Goal: Task Accomplishment & Management: Manage account settings

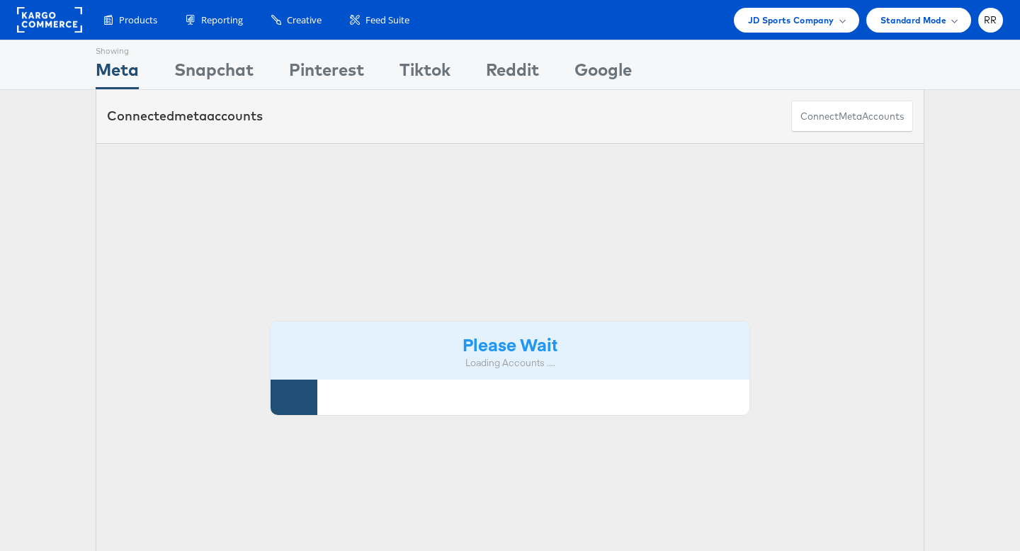
click at [786, 16] on span "JD Sports Company" at bounding box center [791, 20] width 86 height 15
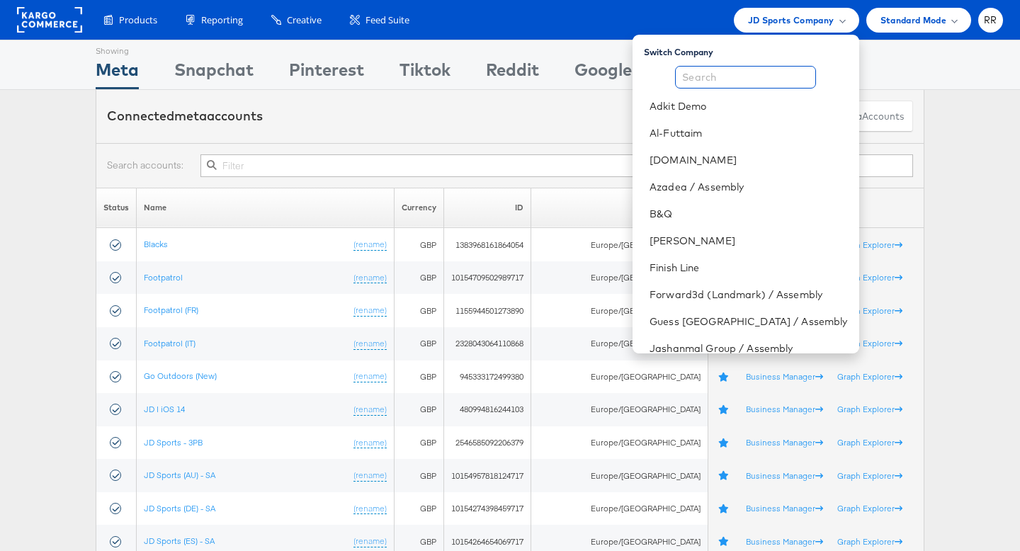
click at [738, 78] on input "text" at bounding box center [745, 77] width 141 height 23
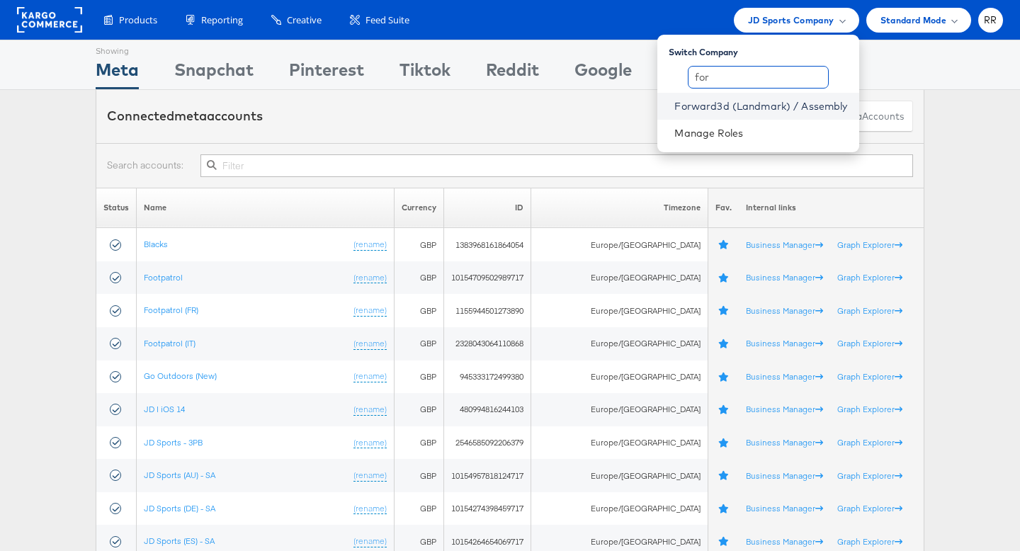
type input "for"
click at [764, 108] on link "Forward3d (Landmark) / Assembly" at bounding box center [760, 106] width 173 height 14
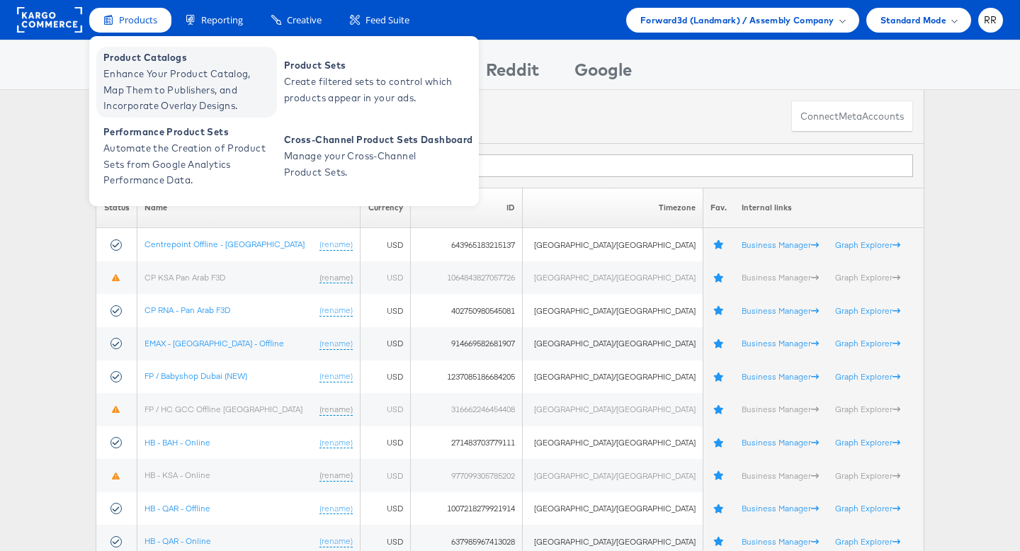
click at [147, 60] on span "Product Catalogs" at bounding box center [188, 58] width 170 height 16
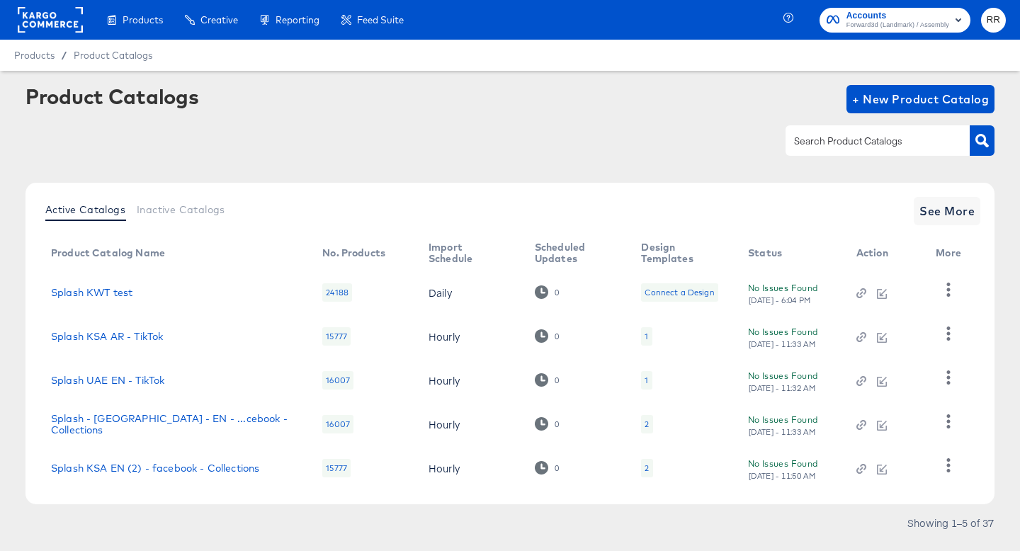
click at [849, 150] on div at bounding box center [878, 140] width 184 height 30
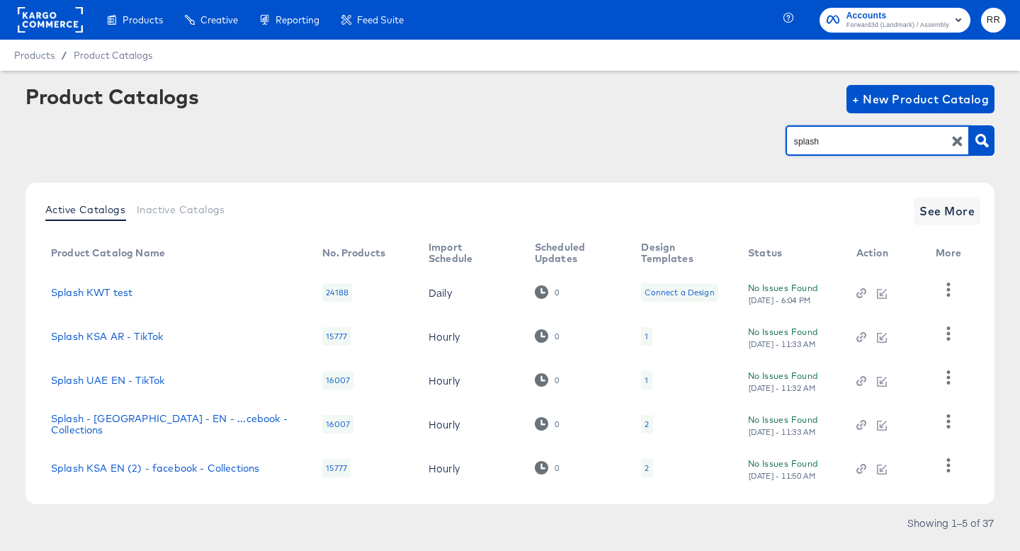
type input "splash"
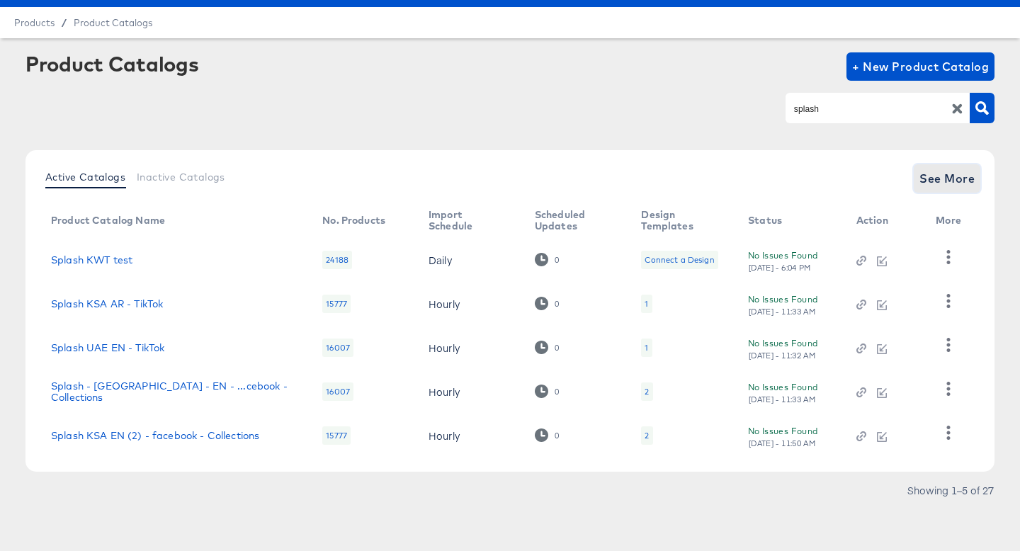
click at [940, 178] on span "See More" at bounding box center [946, 179] width 55 height 20
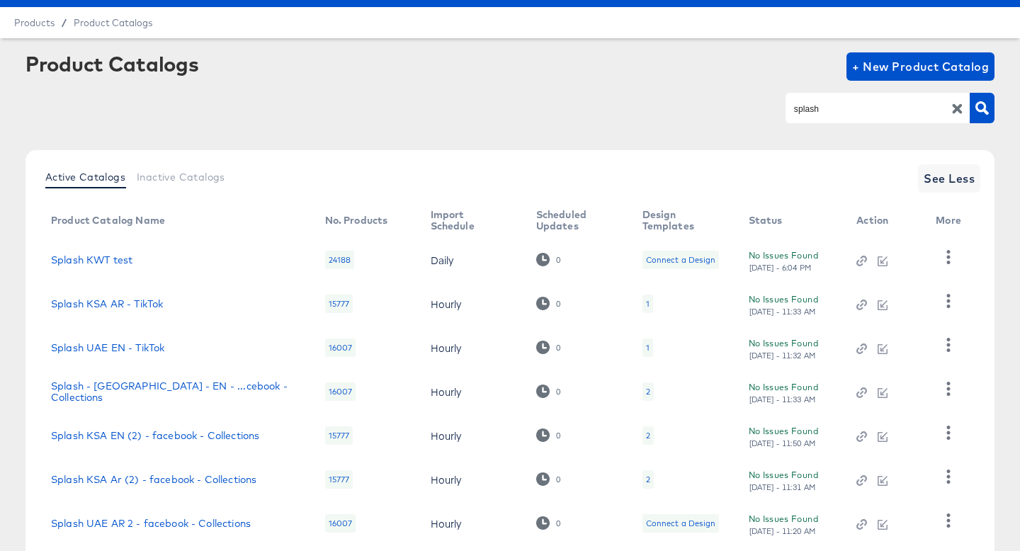
scroll to position [252, 0]
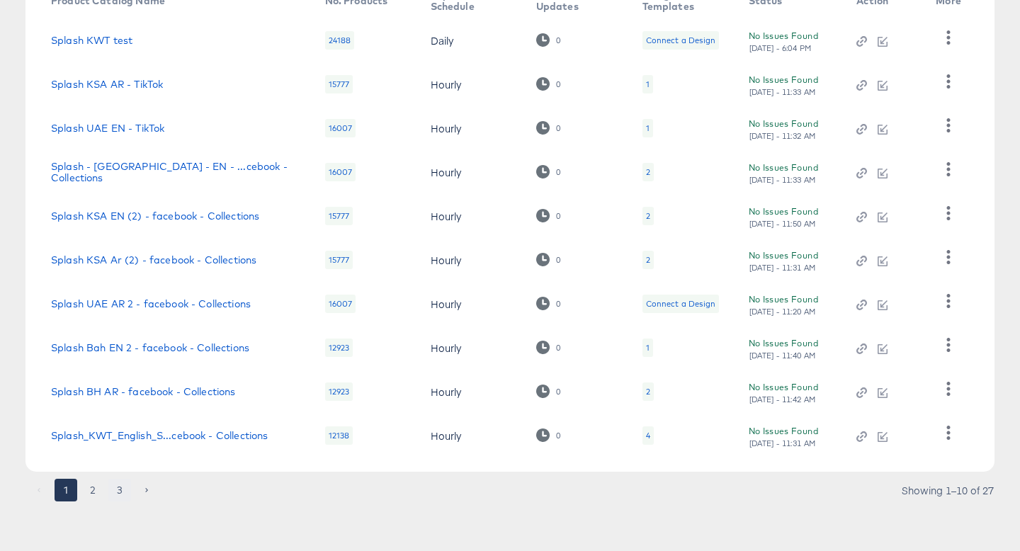
click at [123, 491] on button "3" at bounding box center [119, 490] width 23 height 23
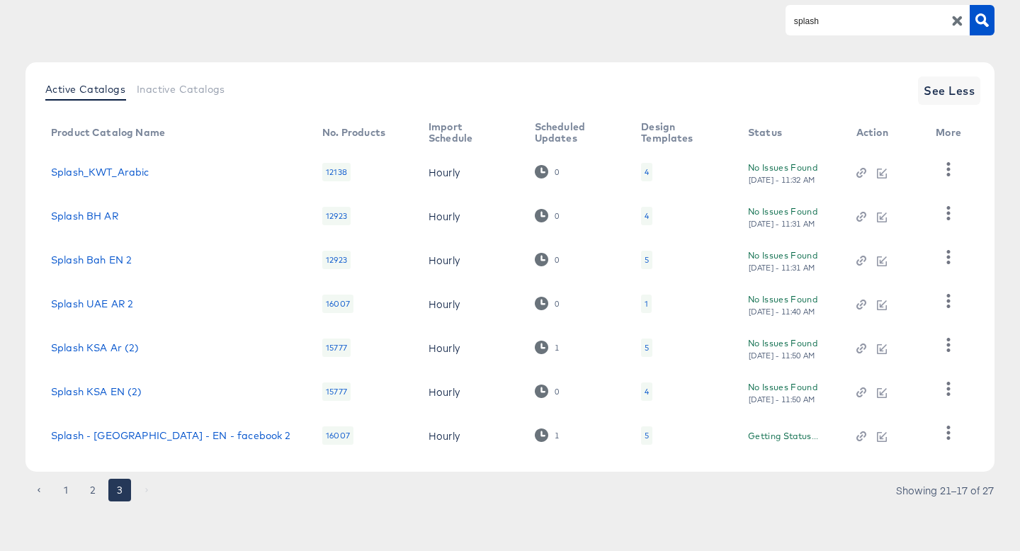
scroll to position [120, 0]
click at [948, 441] on button "button" at bounding box center [948, 433] width 25 height 28
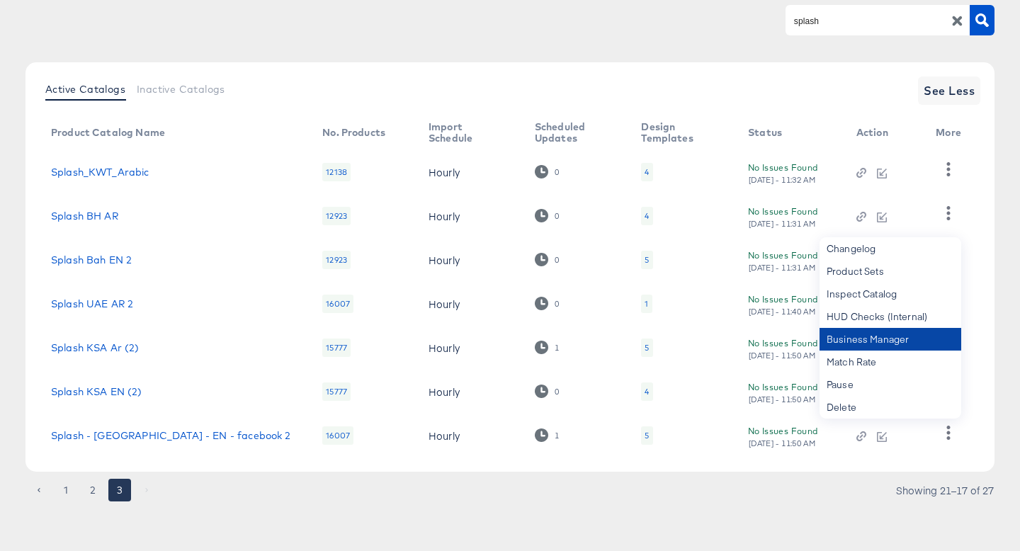
click at [915, 336] on div "Business Manager" at bounding box center [891, 339] width 142 height 23
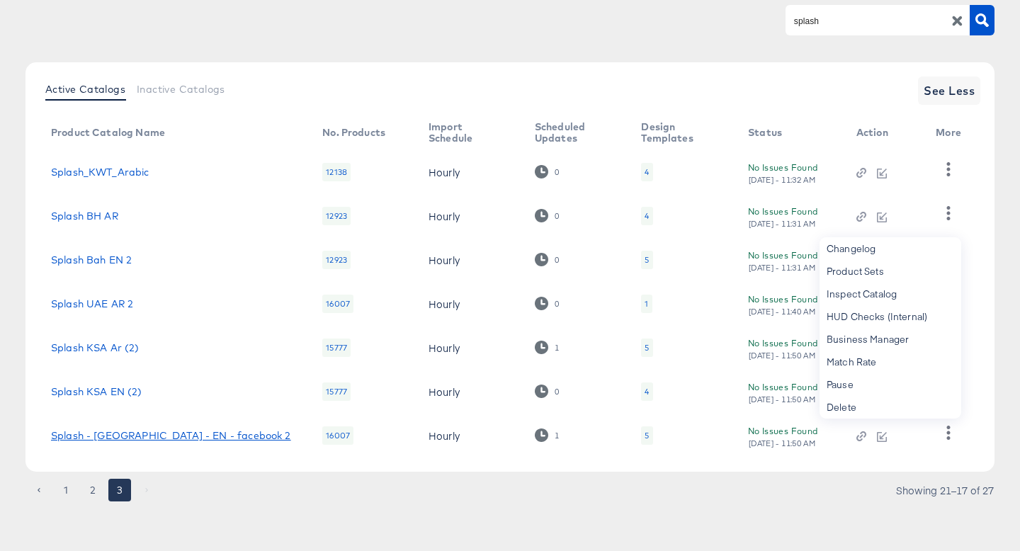
click at [154, 436] on link "Splash - UAE - EN - facebook 2" at bounding box center [171, 435] width 240 height 11
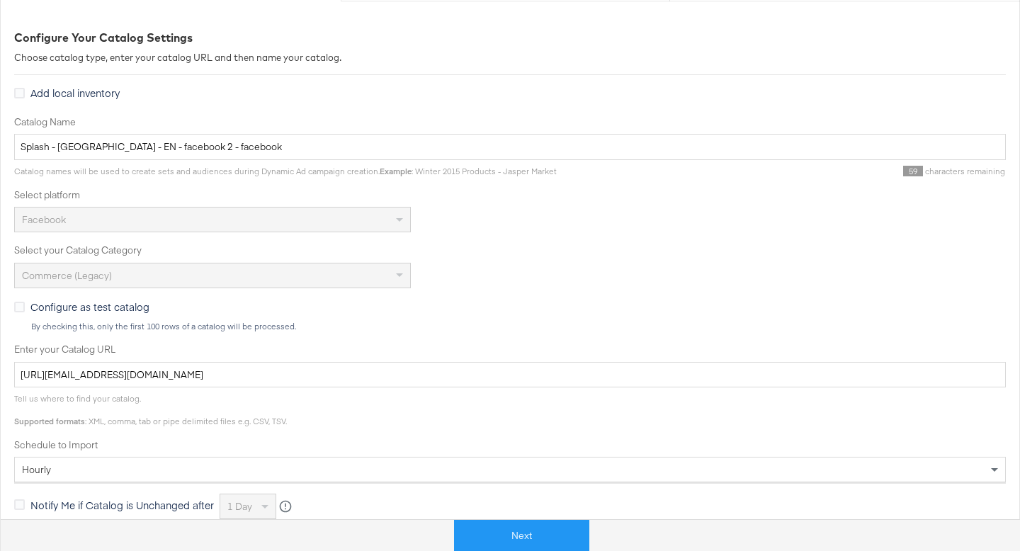
scroll to position [200, 0]
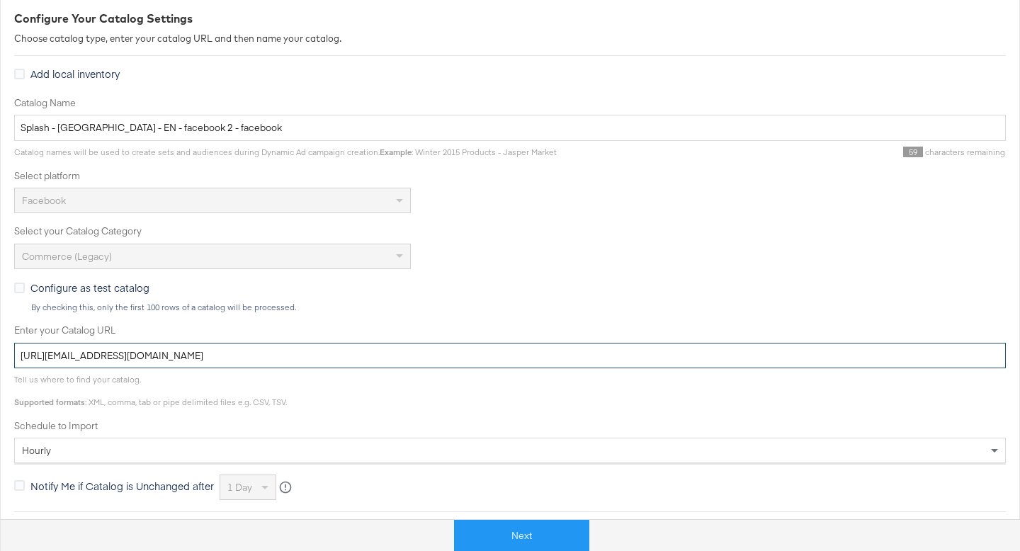
click at [406, 356] on input "https://kargo_lmsaesplash:OrhCKgeIMbxUxOUe9@feedftp.lmg.do/lmsaesplashfeeds/pro…" at bounding box center [510, 356] width 992 height 26
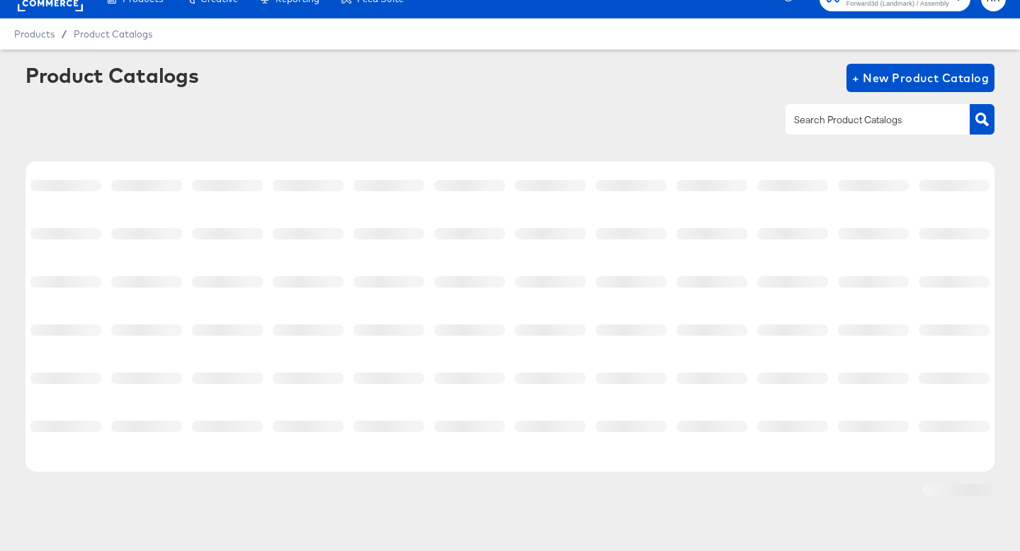
scroll to position [21, 0]
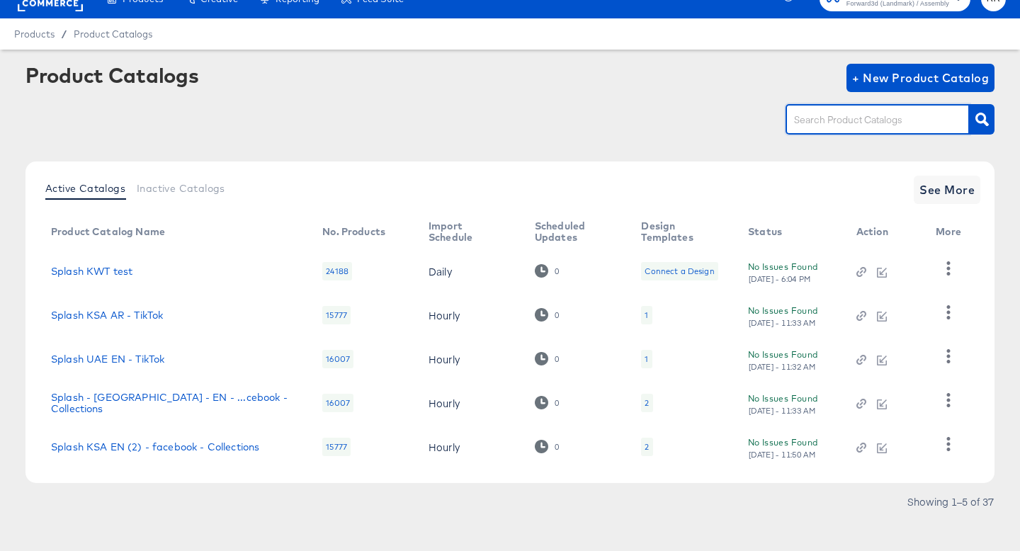
click at [822, 121] on input "text" at bounding box center [866, 120] width 151 height 16
type input "splash"
click at [939, 197] on span "See More" at bounding box center [946, 190] width 55 height 20
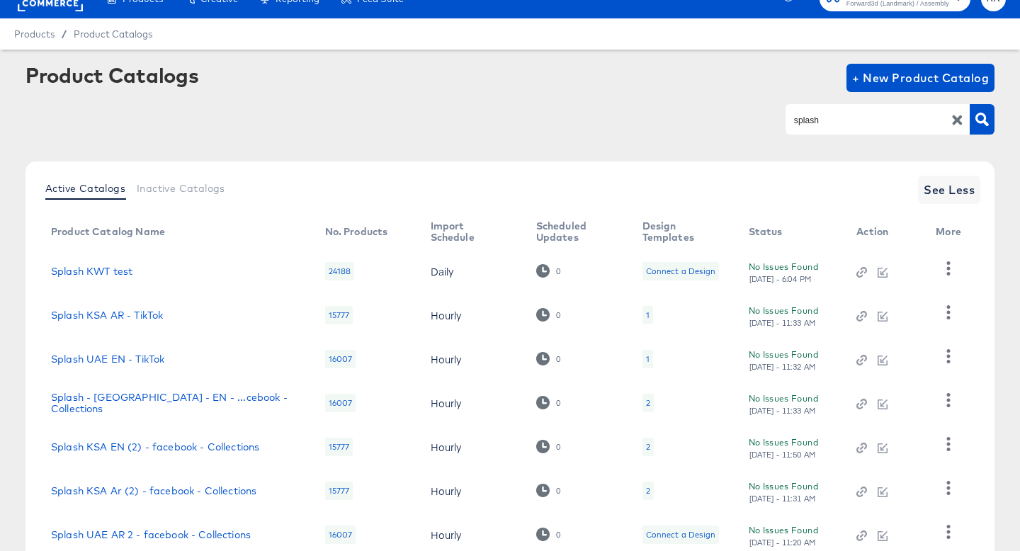
scroll to position [252, 0]
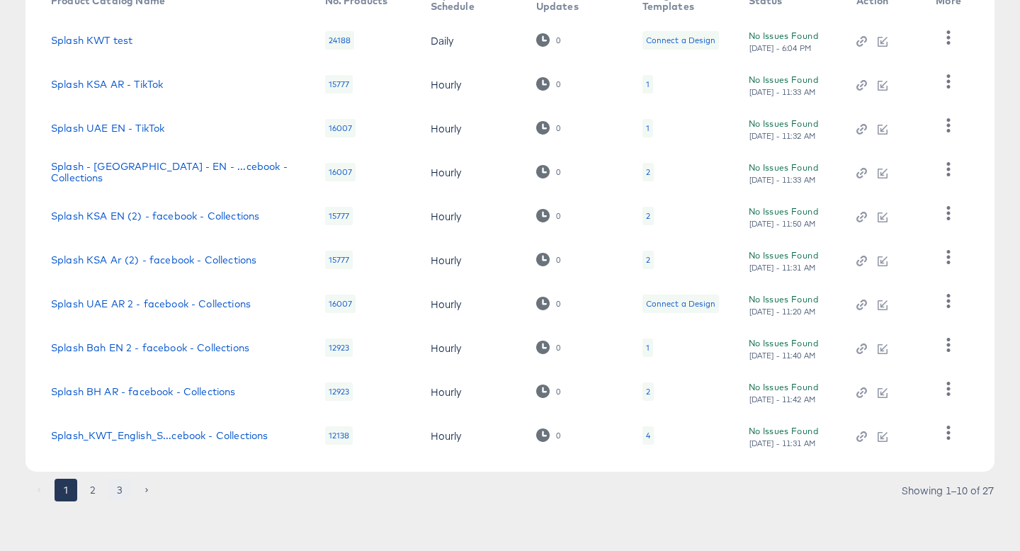
click at [120, 485] on button "3" at bounding box center [119, 490] width 23 height 23
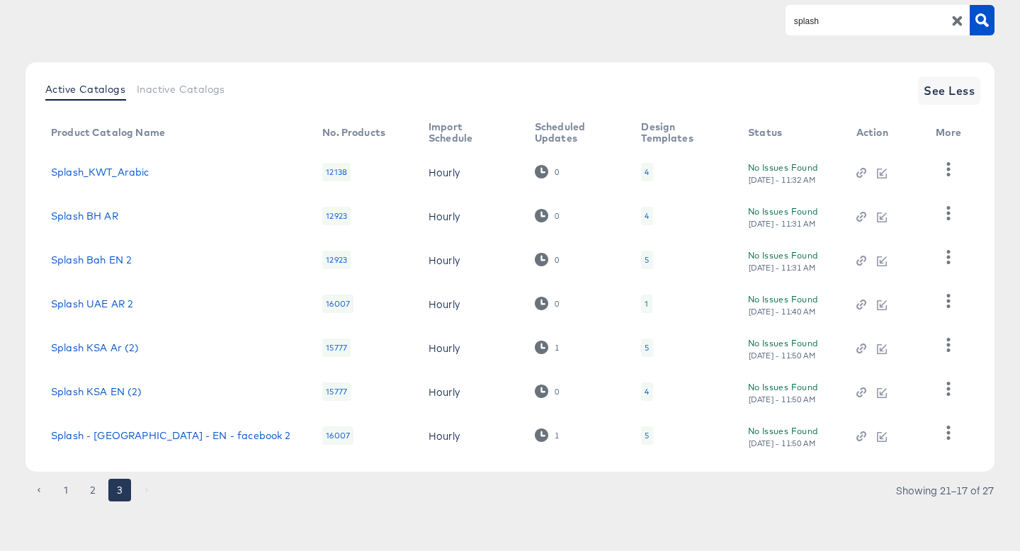
scroll to position [120, 0]
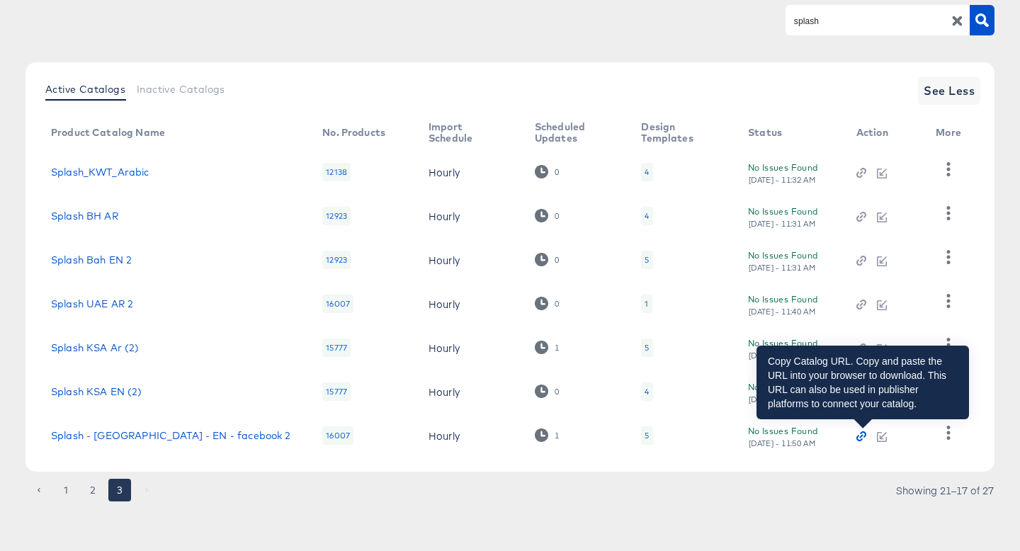
click at [861, 433] on icon "button" at bounding box center [863, 434] width 6 height 6
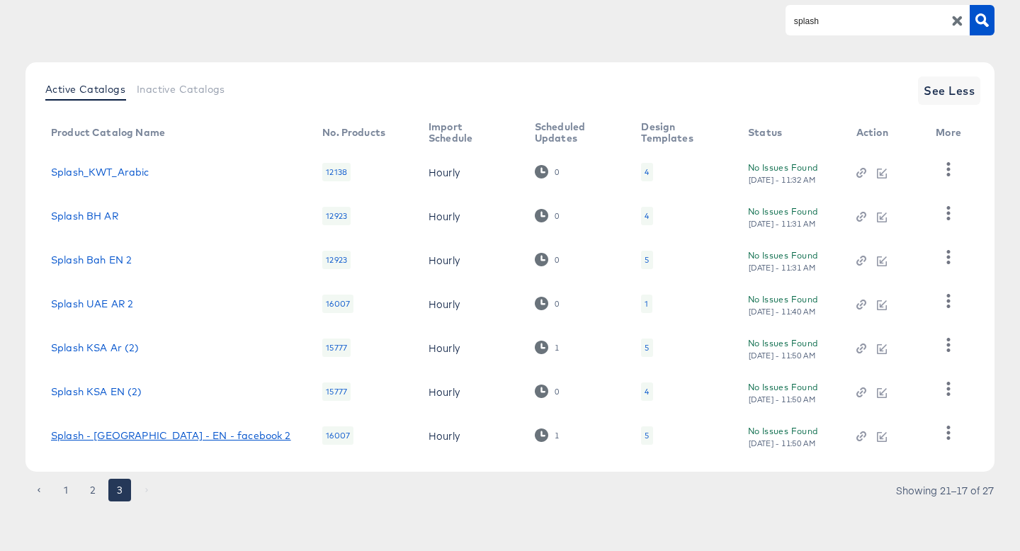
click at [170, 437] on link "Splash - UAE - EN - facebook 2" at bounding box center [171, 435] width 240 height 11
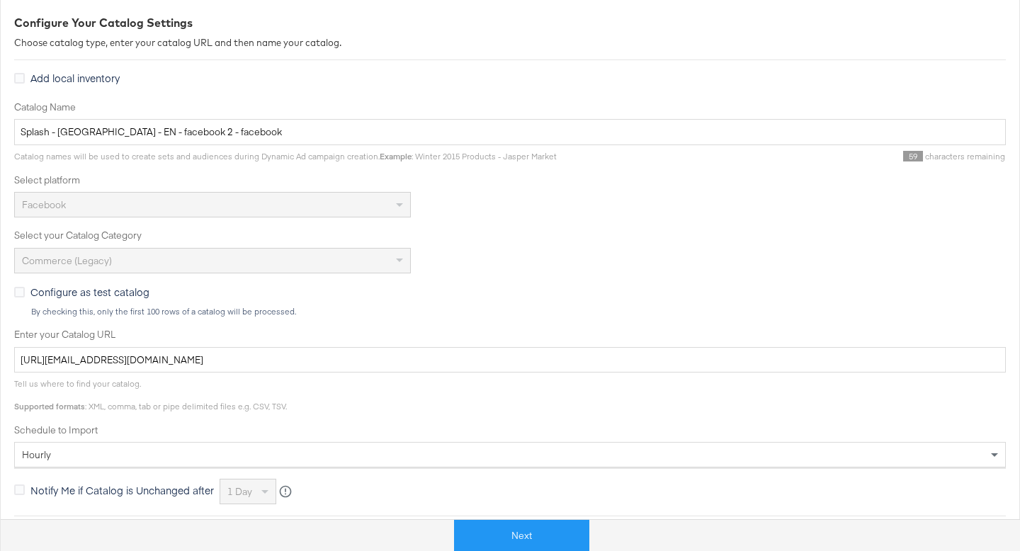
scroll to position [236, 0]
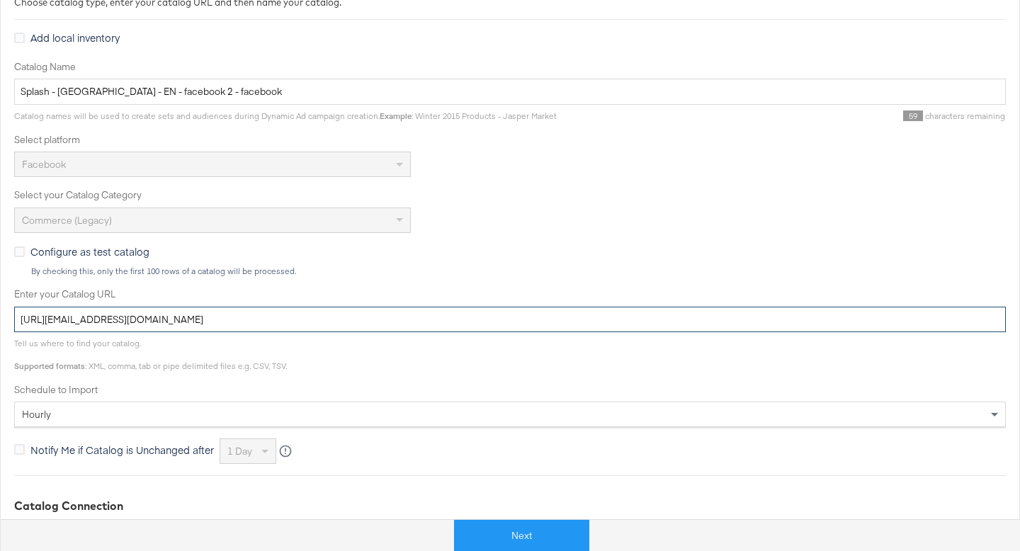
click at [253, 318] on input "https://kargo_lmsaesplash:OrhCKgeIMbxUxOUe9@feedftp.lmg.do/lmsaesplashfeeds/pro…" at bounding box center [510, 320] width 992 height 26
click at [421, 321] on input "https://kargo_lmsaesplash:OrhCKgeIMbxUxOUe9@feedftp.lmg.do/lmsaesplashfeeds/pro…" at bounding box center [510, 320] width 992 height 26
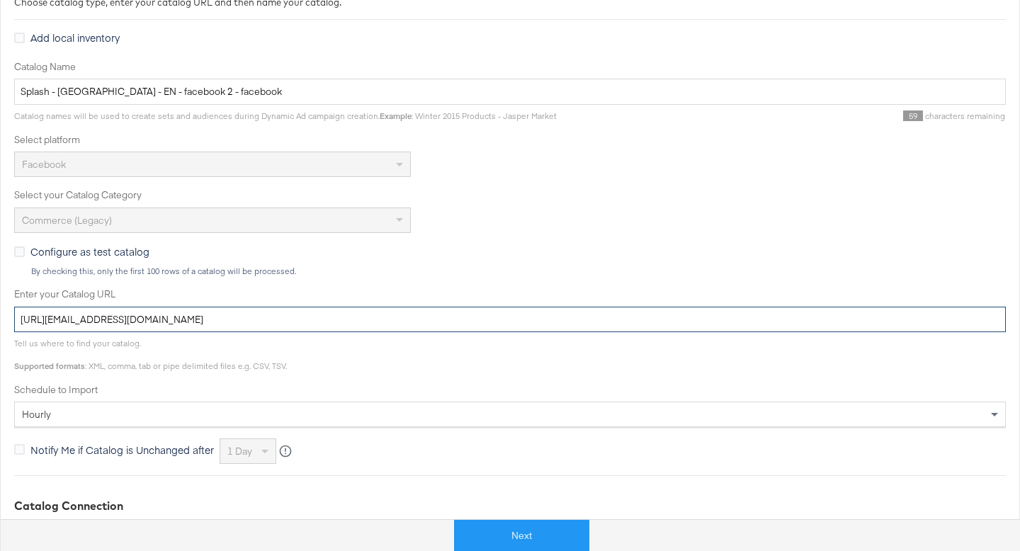
click at [421, 321] on input "https://kargo_lmsaesplash:OrhCKgeIMbxUxOUe9@feedftp.lmg.do/lmsaesplashfeeds/pro…" at bounding box center [510, 320] width 992 height 26
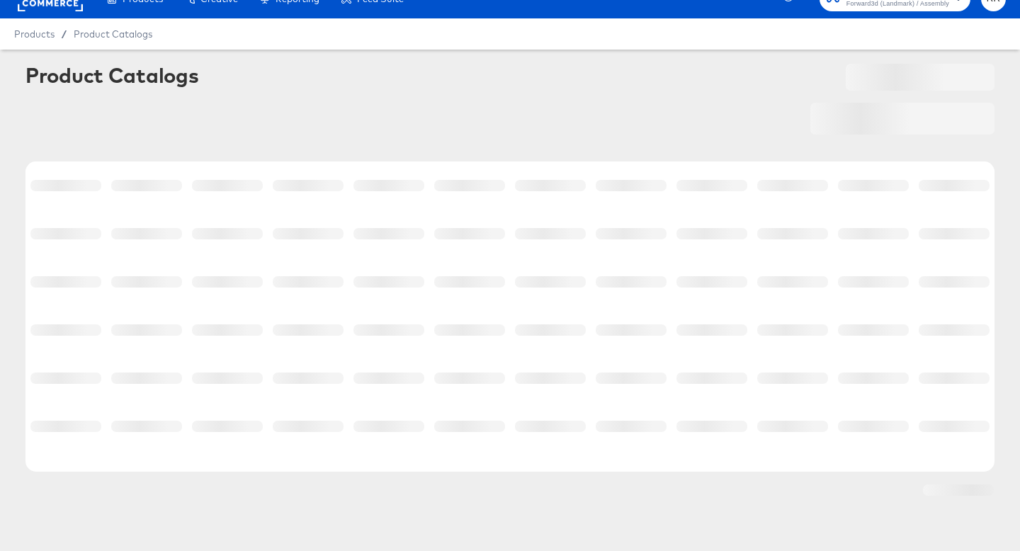
scroll to position [21, 0]
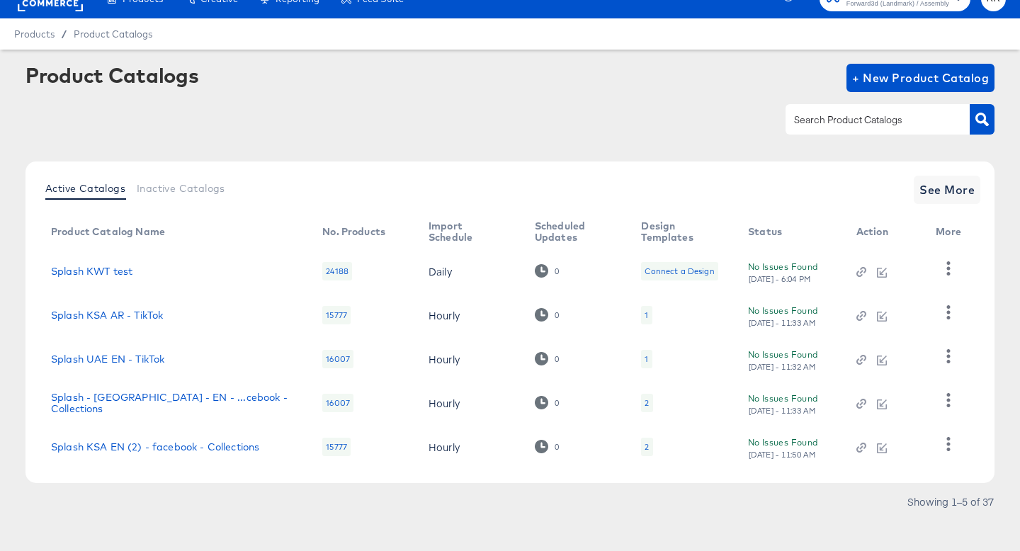
click at [814, 125] on input "text" at bounding box center [866, 120] width 151 height 16
type input "splash"
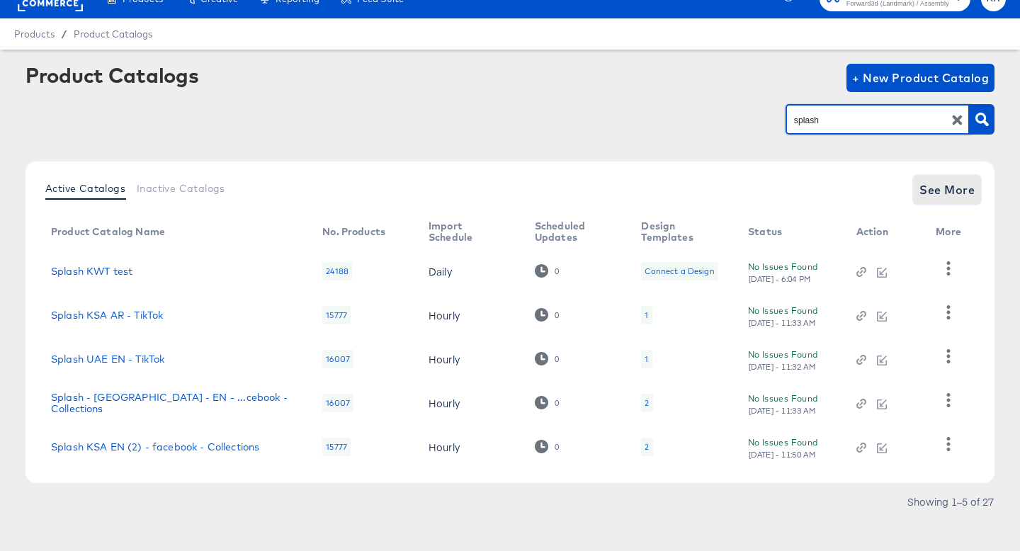
click at [971, 198] on span "See More" at bounding box center [946, 190] width 55 height 20
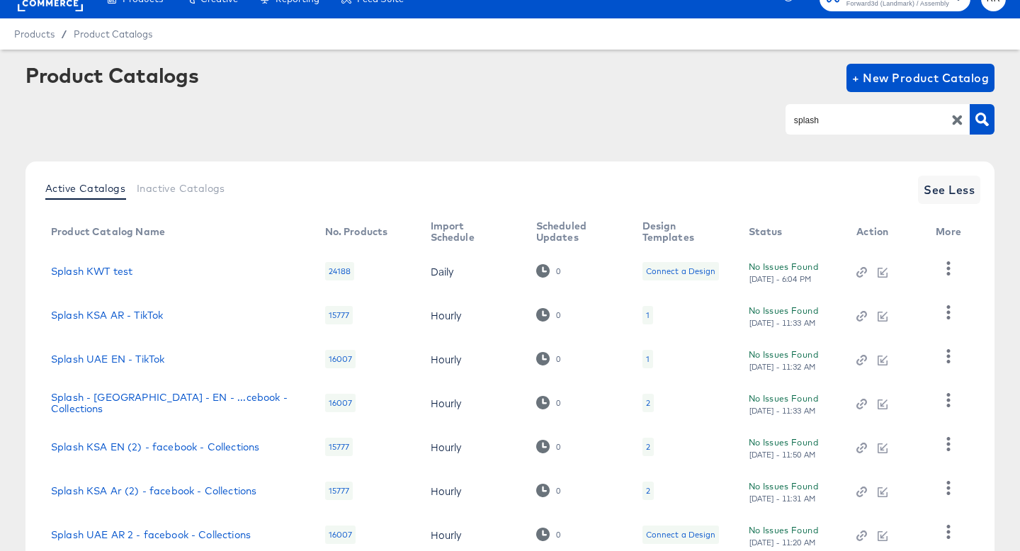
scroll to position [252, 0]
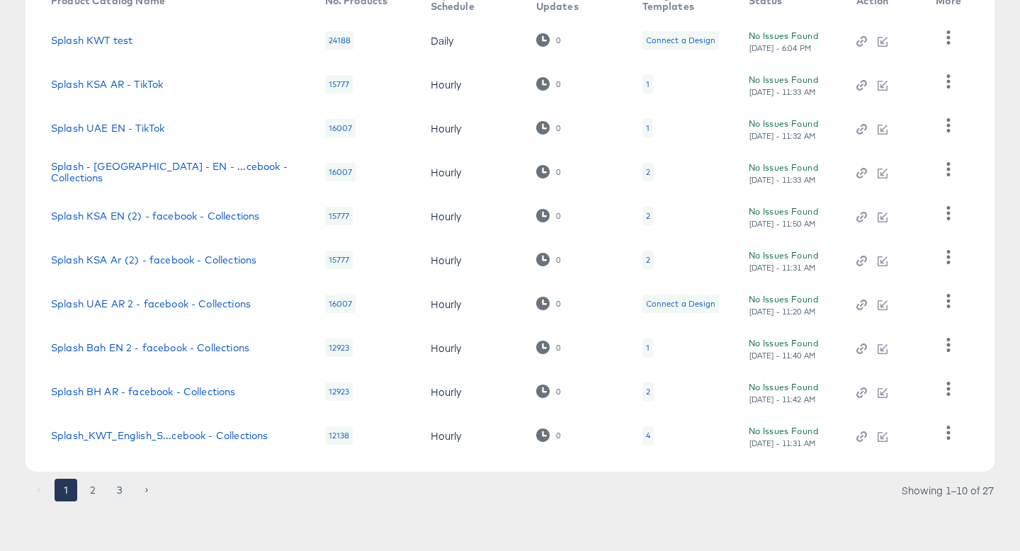
click at [118, 484] on button "3" at bounding box center [119, 490] width 23 height 23
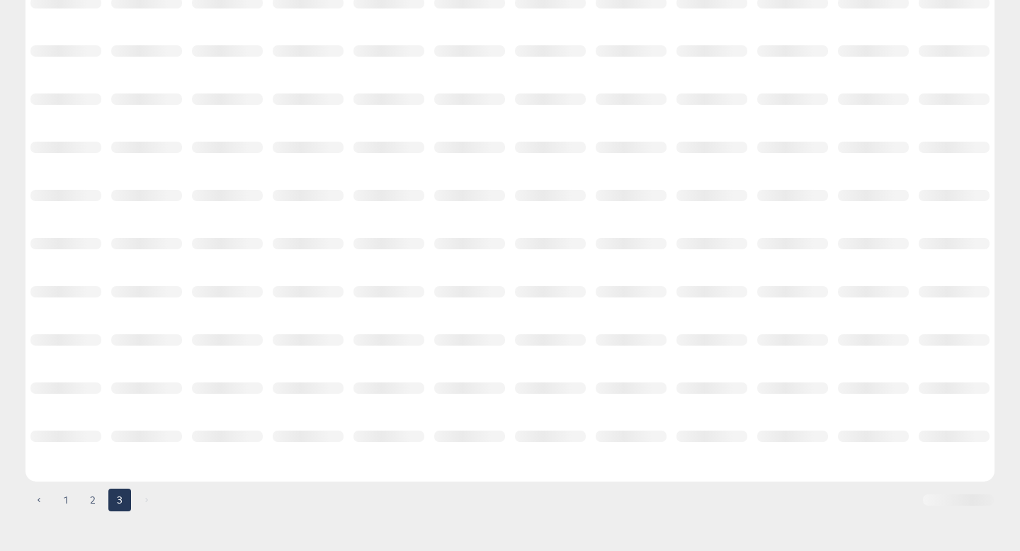
scroll to position [120, 0]
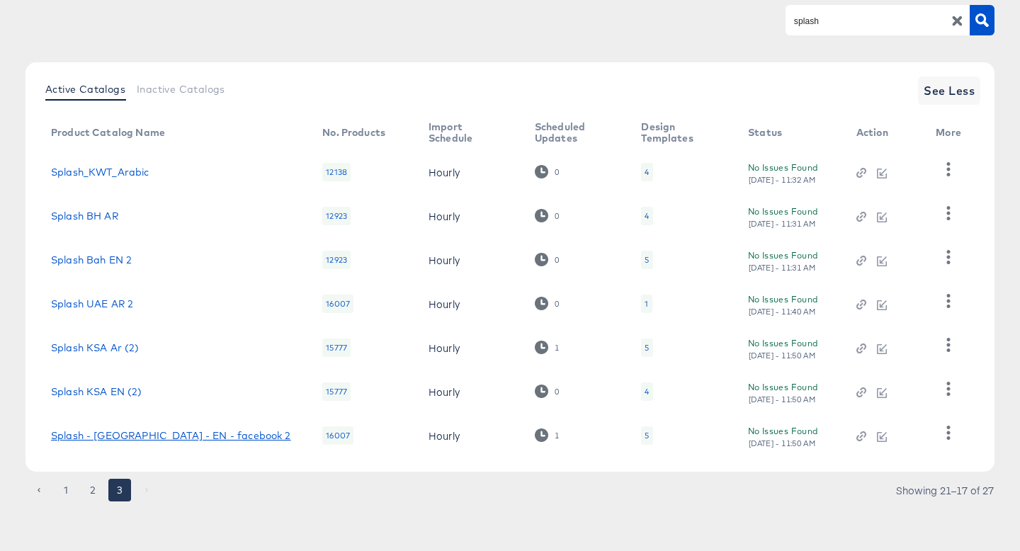
click at [182, 439] on link "Splash - UAE - EN - facebook 2" at bounding box center [171, 435] width 240 height 11
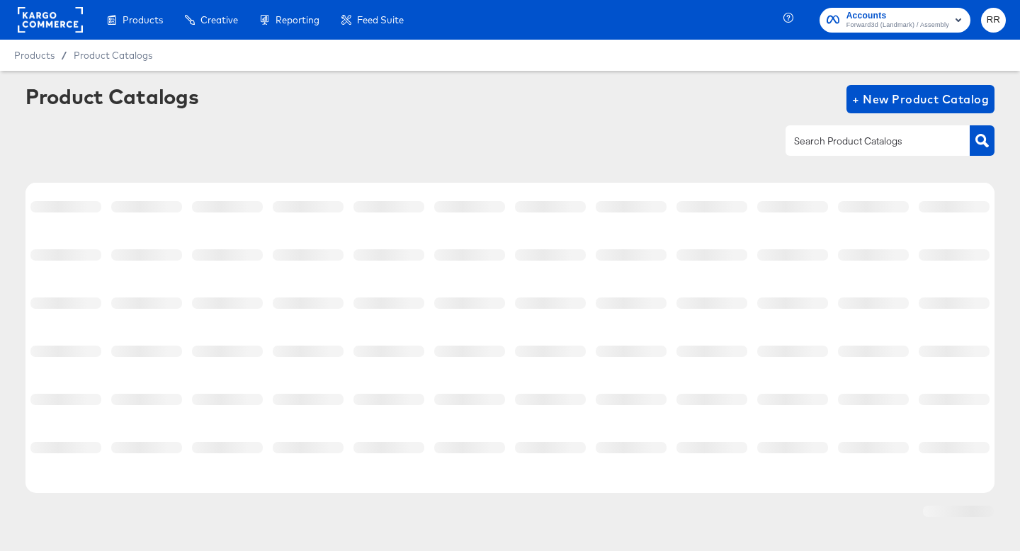
scroll to position [21, 0]
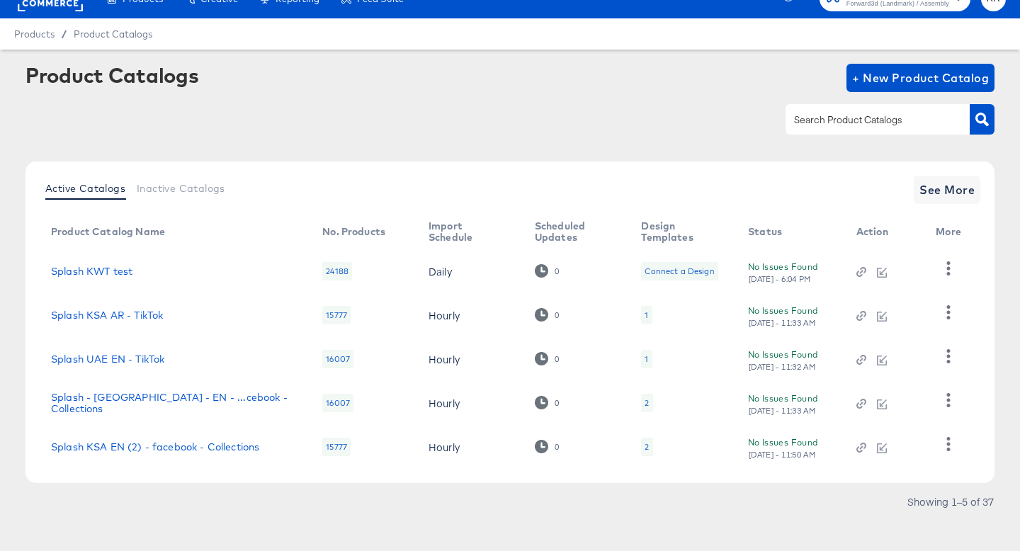
click at [883, 115] on input "text" at bounding box center [866, 120] width 151 height 16
type input "splash"
click at [949, 183] on span "See More" at bounding box center [946, 190] width 55 height 20
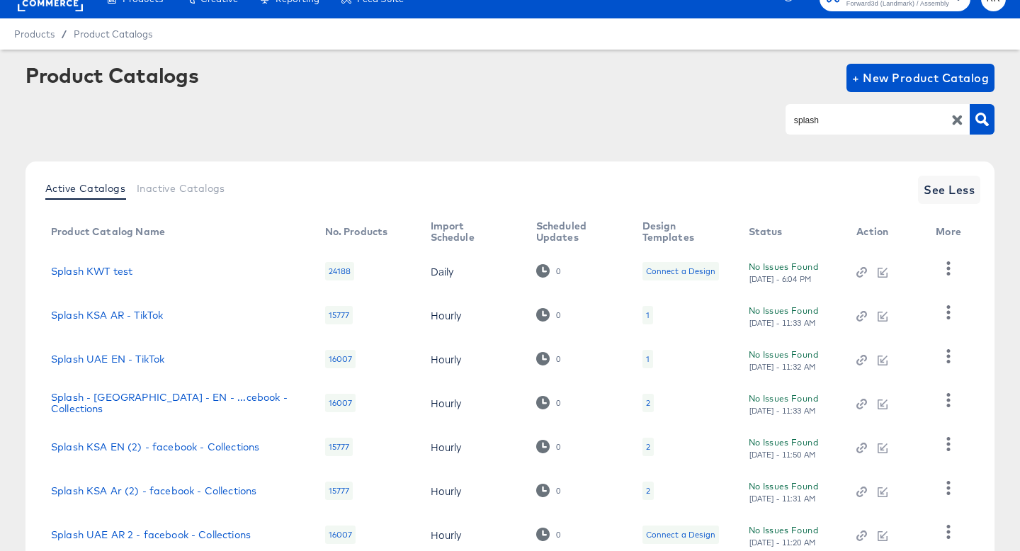
scroll to position [252, 0]
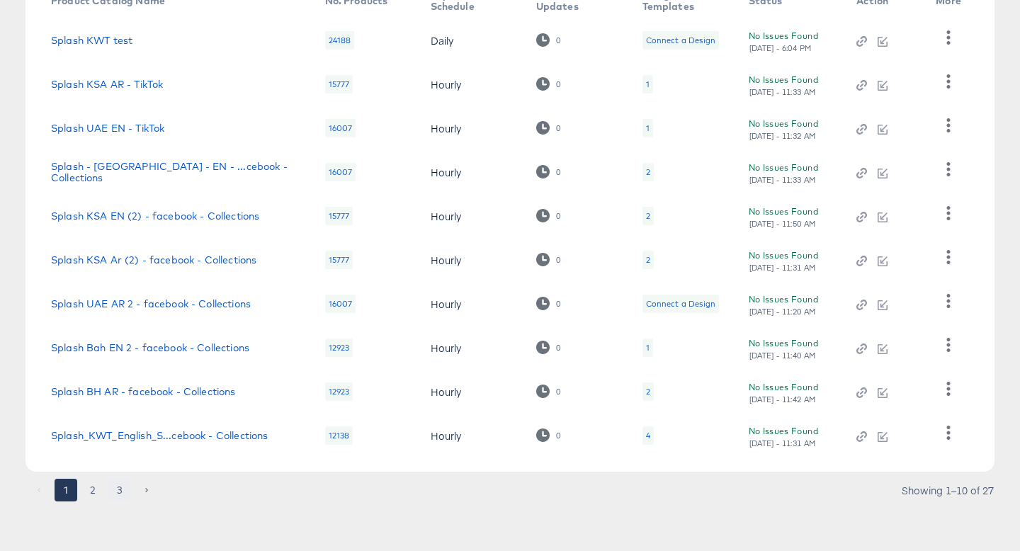
click at [122, 489] on button "3" at bounding box center [119, 490] width 23 height 23
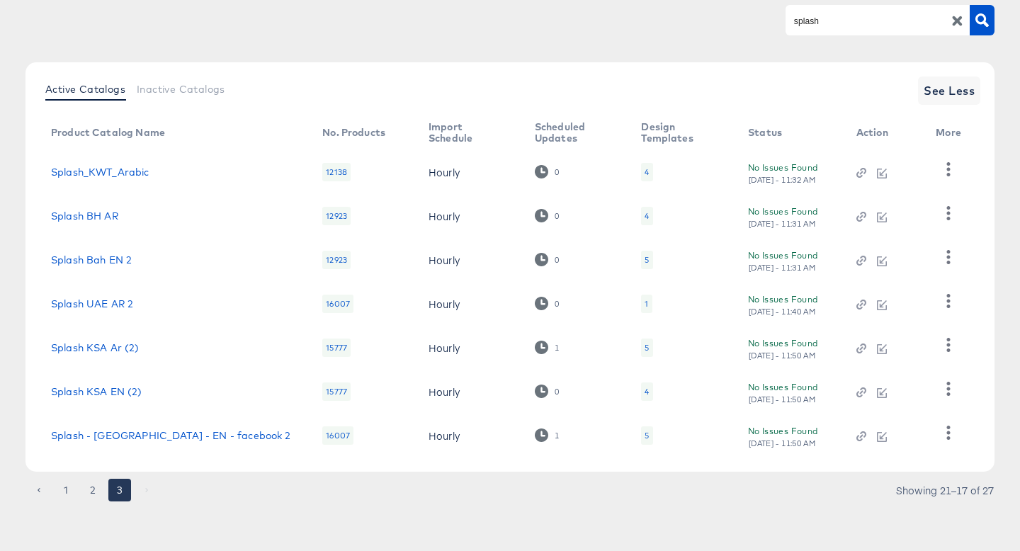
scroll to position [120, 0]
click at [951, 424] on button "button" at bounding box center [948, 433] width 25 height 28
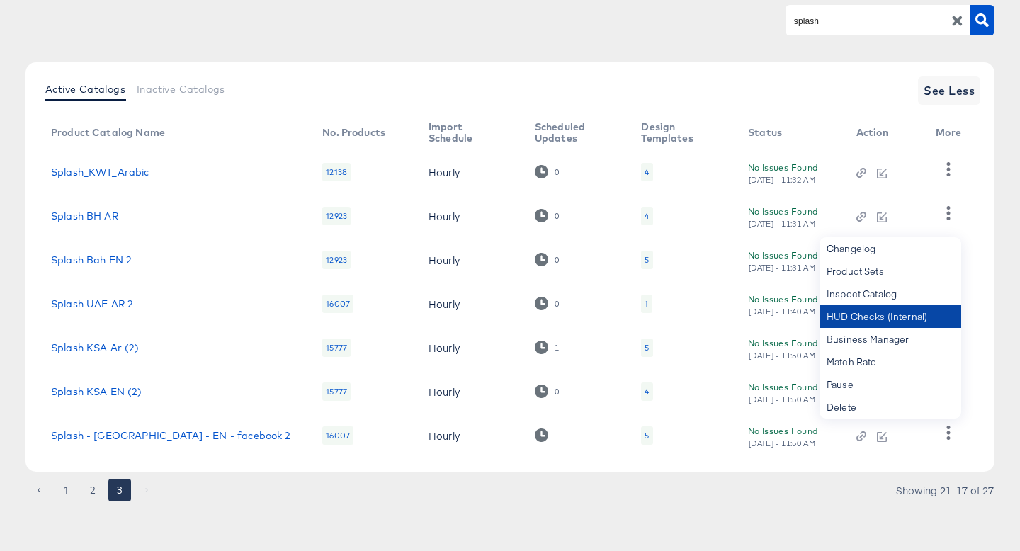
click at [872, 321] on div "HUD Checks (Internal)" at bounding box center [891, 316] width 142 height 23
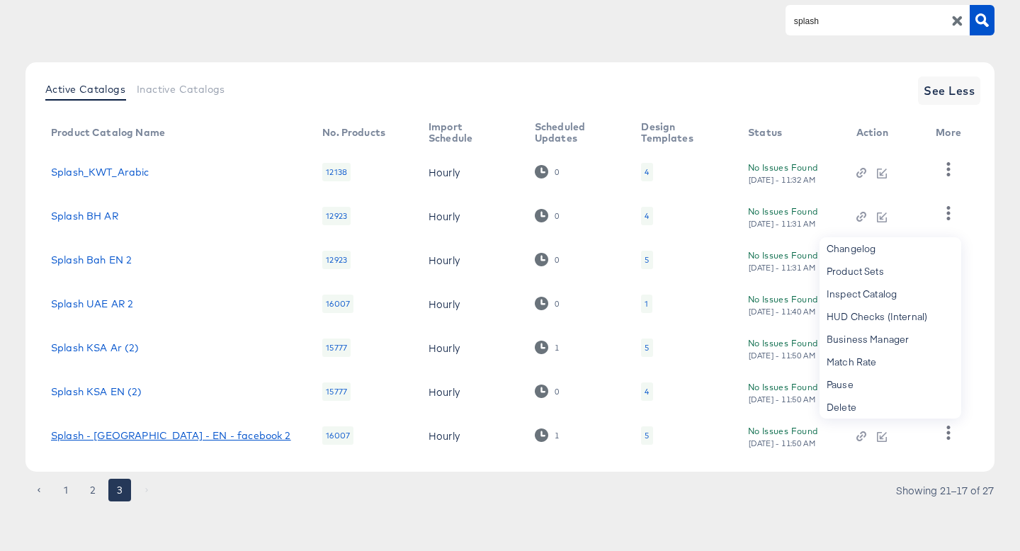
click at [140, 431] on link "Splash - UAE - EN - facebook 2" at bounding box center [171, 435] width 240 height 11
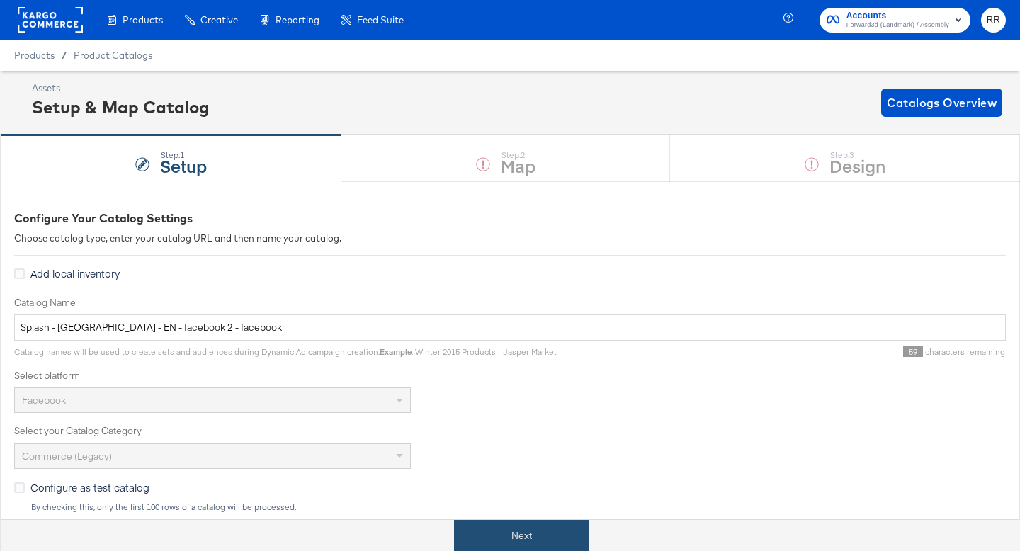
click at [544, 540] on button "Next" at bounding box center [521, 536] width 135 height 32
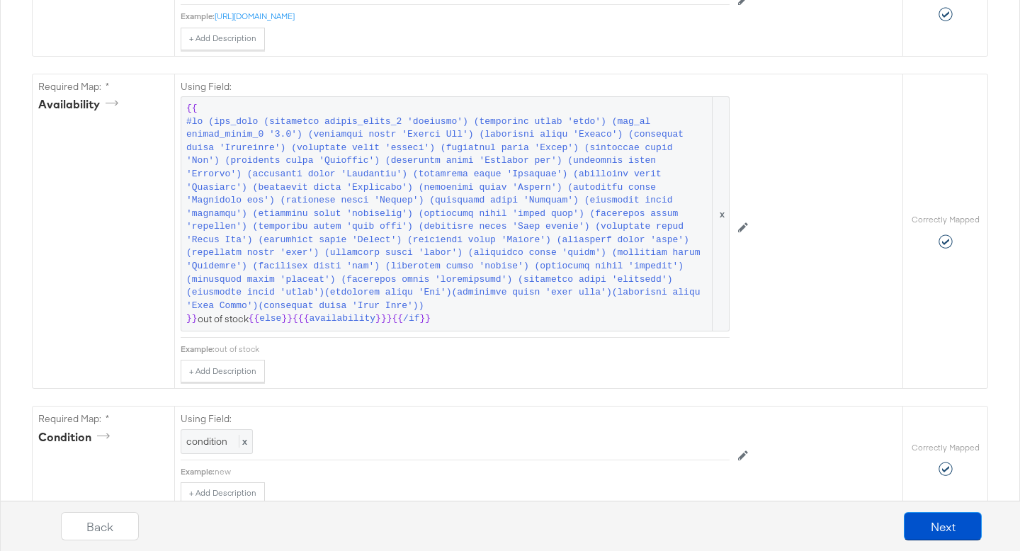
scroll to position [986, 0]
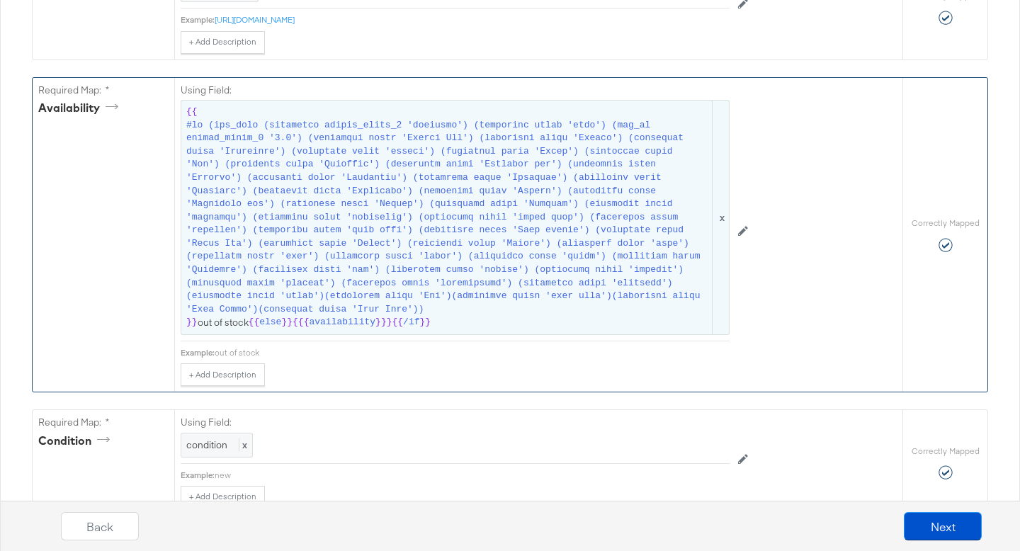
click at [310, 273] on span at bounding box center [447, 217] width 523 height 197
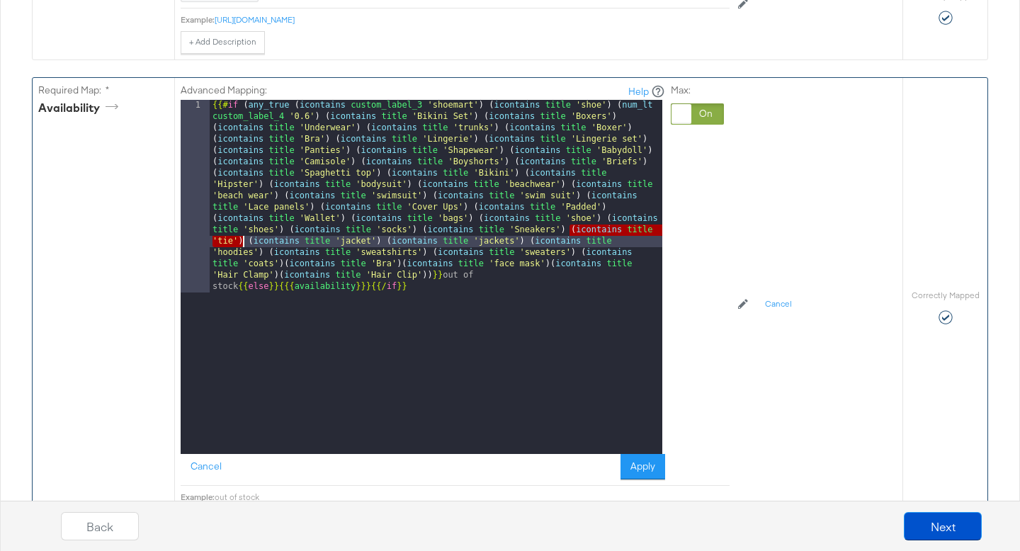
drag, startPoint x: 567, startPoint y: 231, endPoint x: 244, endPoint y: 242, distance: 323.9
click at [244, 242] on div "{{# if ( any_true ( icontains custom_label_3 'shoemart' ) ( icontains title 'sh…" at bounding box center [436, 470] width 453 height 740
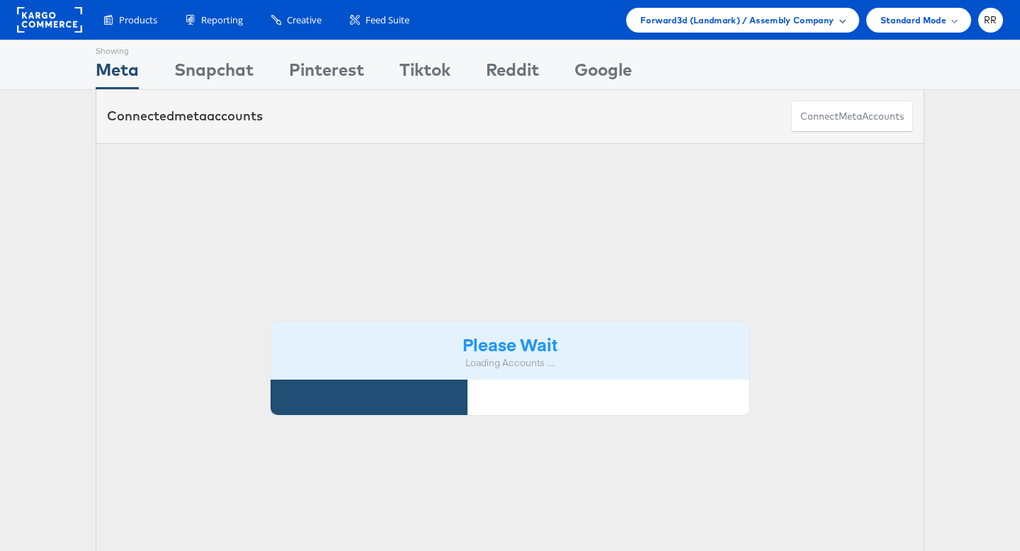
click at [748, 18] on span "Forward3d (Landmark) / Assembly Company" at bounding box center [736, 20] width 193 height 15
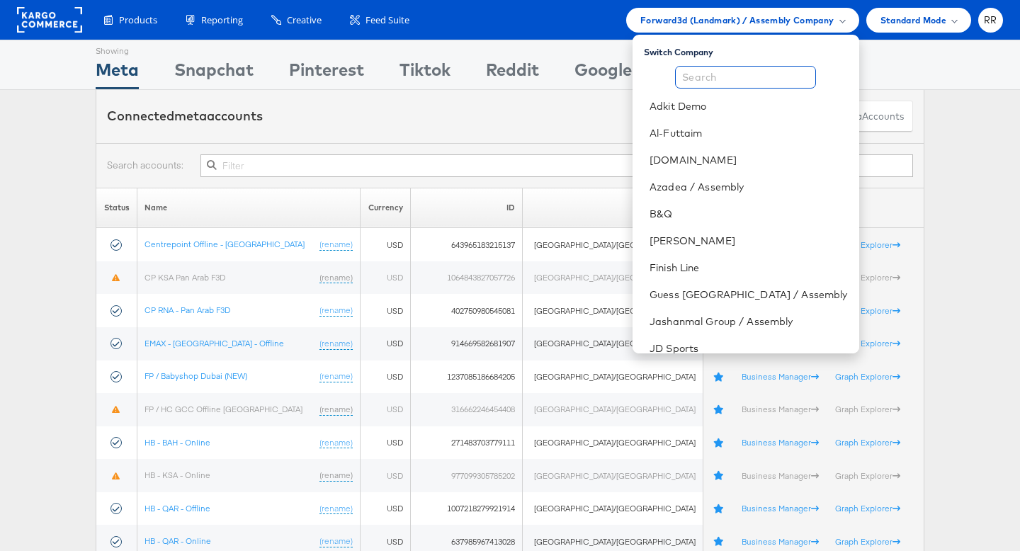
click at [732, 81] on input "text" at bounding box center [745, 77] width 141 height 23
type input "t"
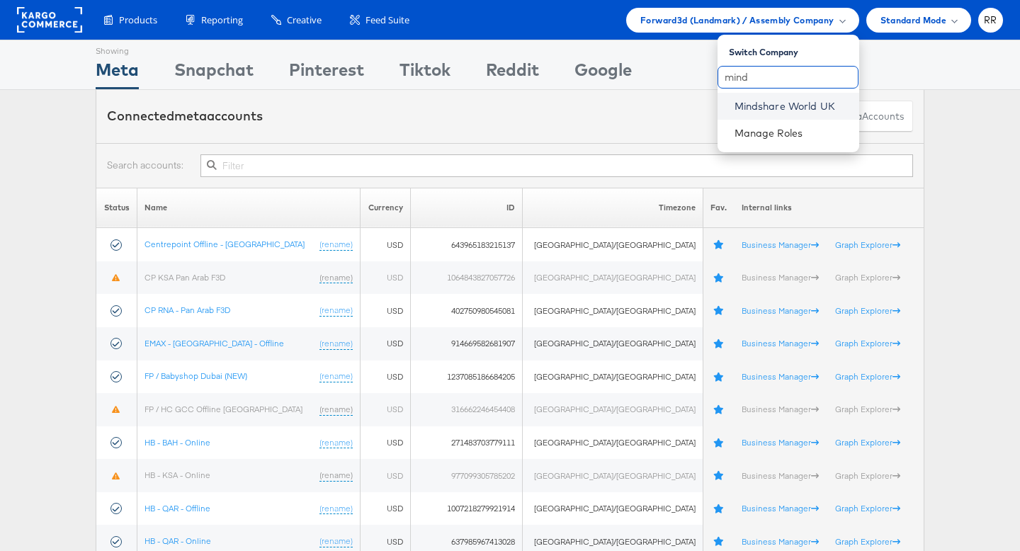
type input "mind"
click at [757, 111] on link "Mindshare World UK" at bounding box center [791, 106] width 113 height 14
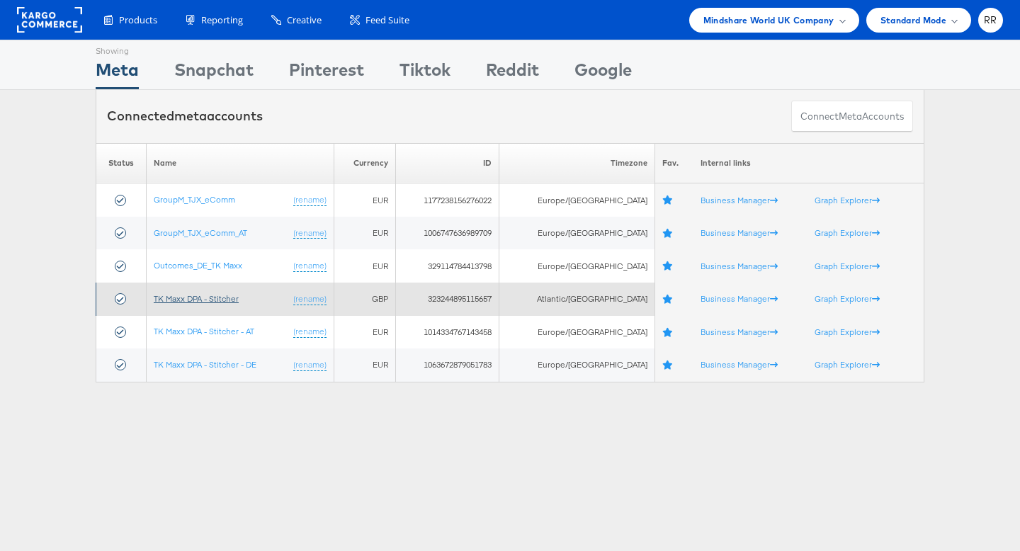
click at [215, 297] on link "TK Maxx DPA - Stitcher" at bounding box center [196, 298] width 85 height 11
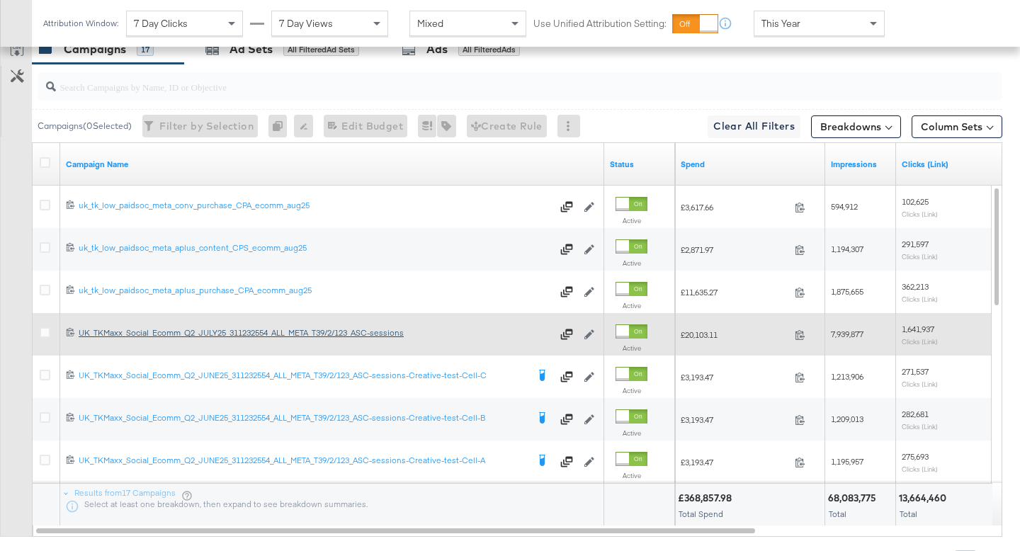
scroll to position [493, 0]
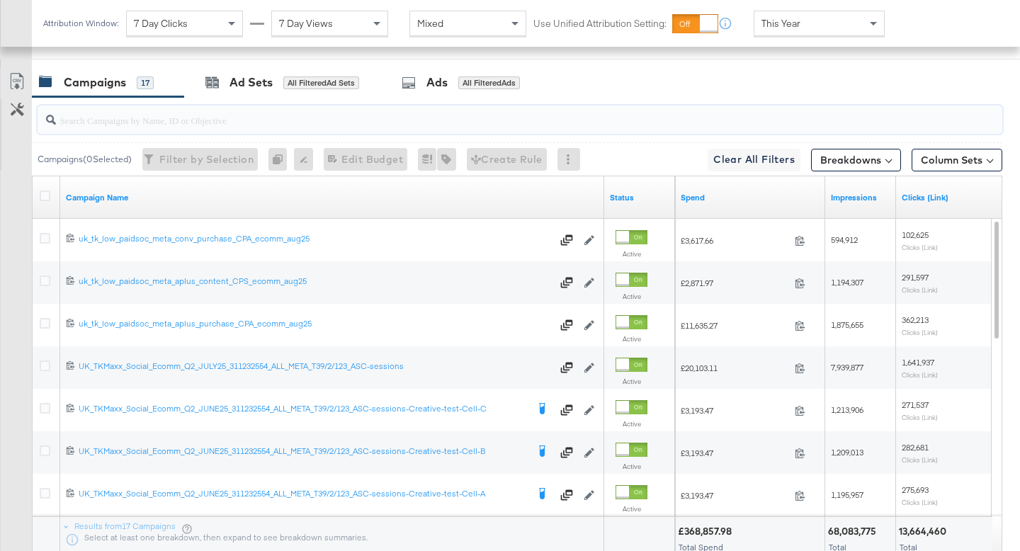
click at [232, 125] on input "search" at bounding box center [486, 115] width 861 height 28
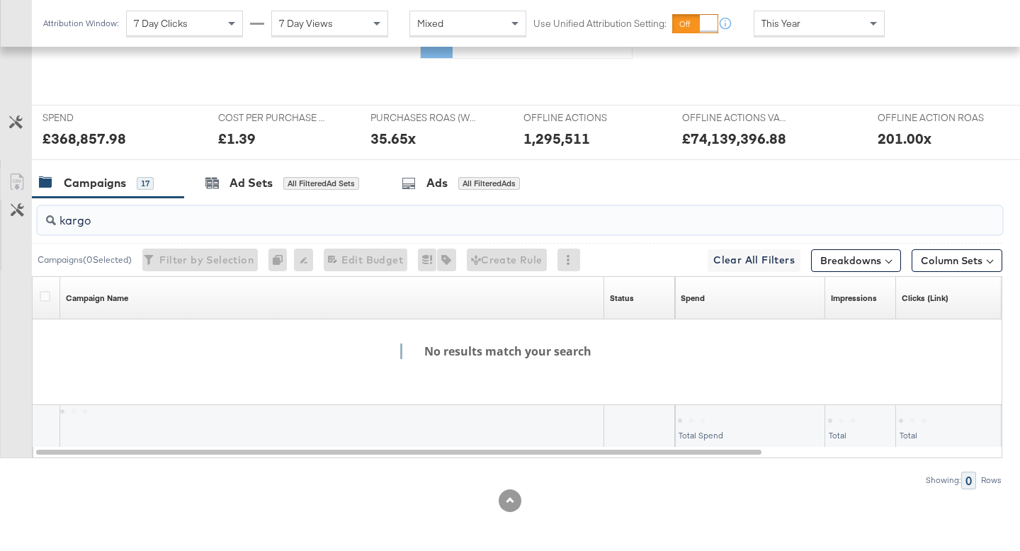
scroll to position [392, 0]
type input "k"
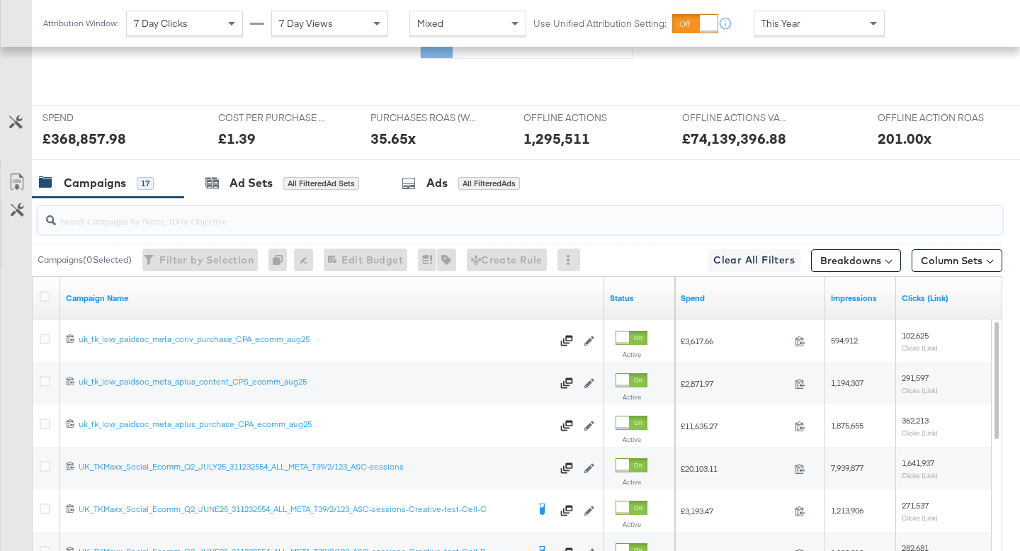
scroll to position [493, 0]
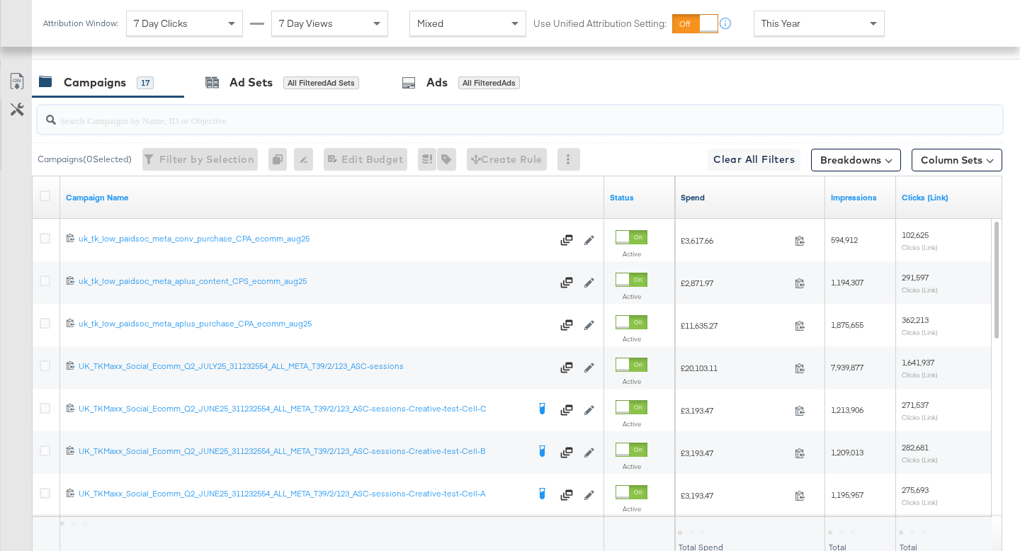
click at [689, 196] on link "Spend" at bounding box center [750, 197] width 139 height 11
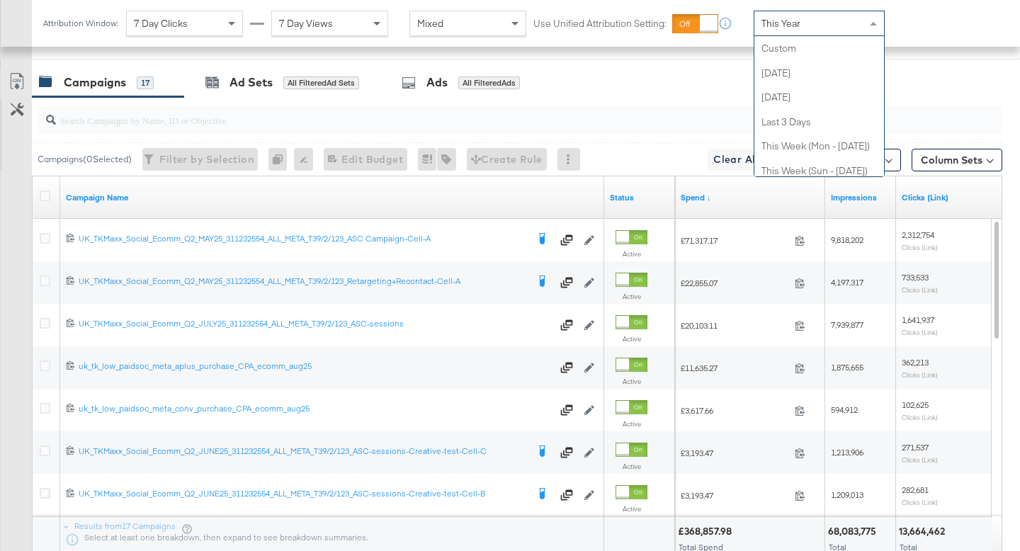
click at [800, 18] on div "This Year" at bounding box center [819, 23] width 130 height 24
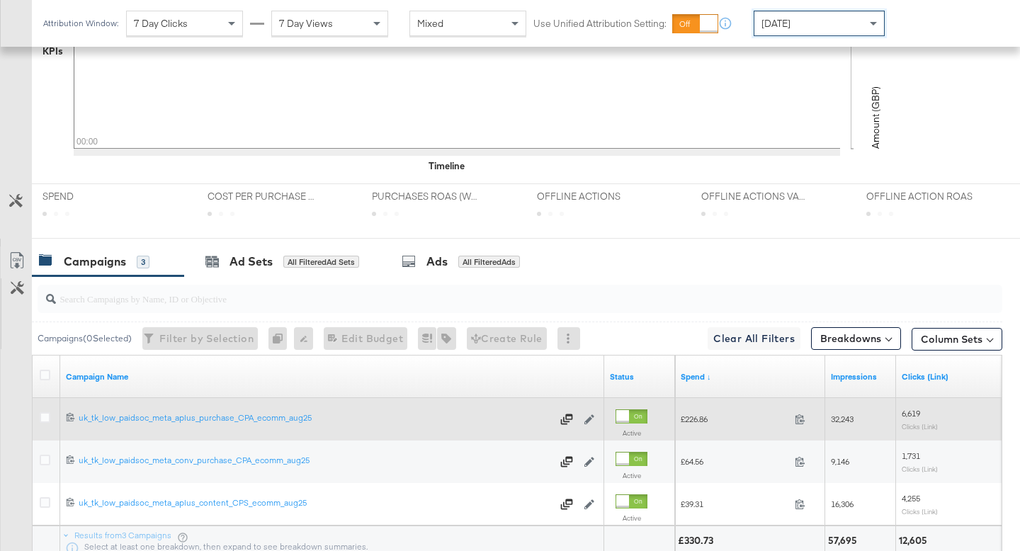
scroll to position [556, 0]
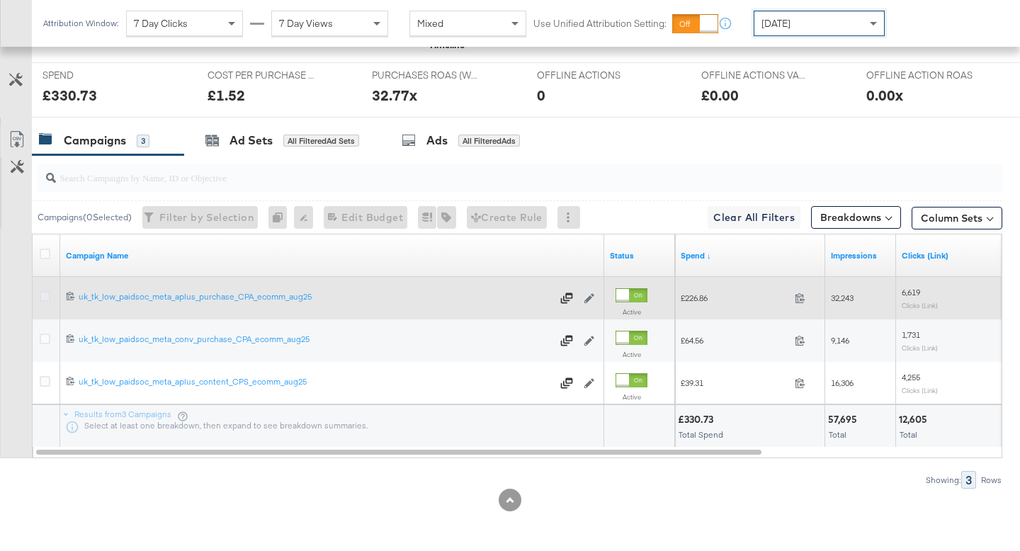
click at [48, 292] on icon at bounding box center [45, 296] width 11 height 11
click at [0, 0] on input "checkbox" at bounding box center [0, 0] width 0 height 0
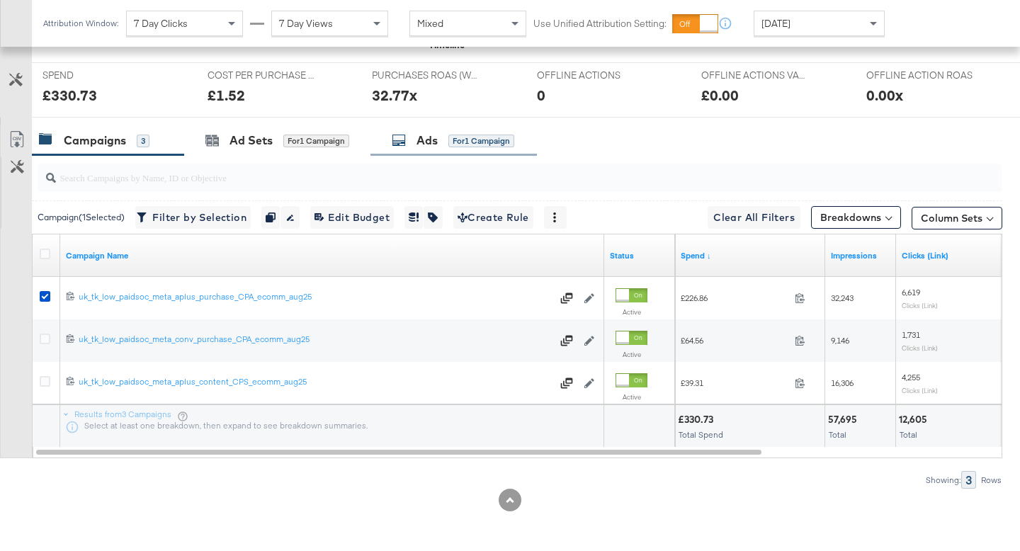
click at [457, 146] on div "for 1 Campaign" at bounding box center [481, 141] width 66 height 13
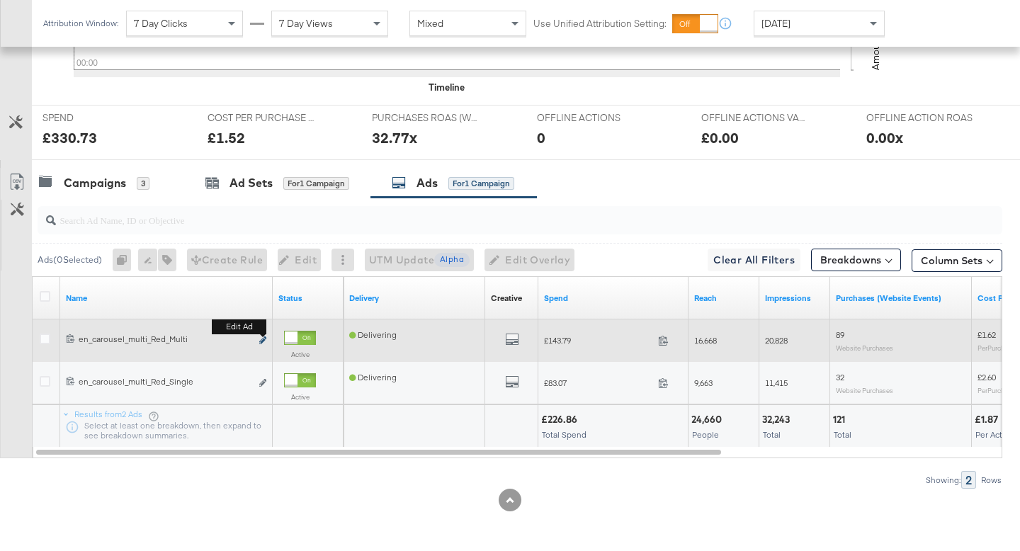
click at [263, 342] on icon "link" at bounding box center [262, 340] width 7 height 8
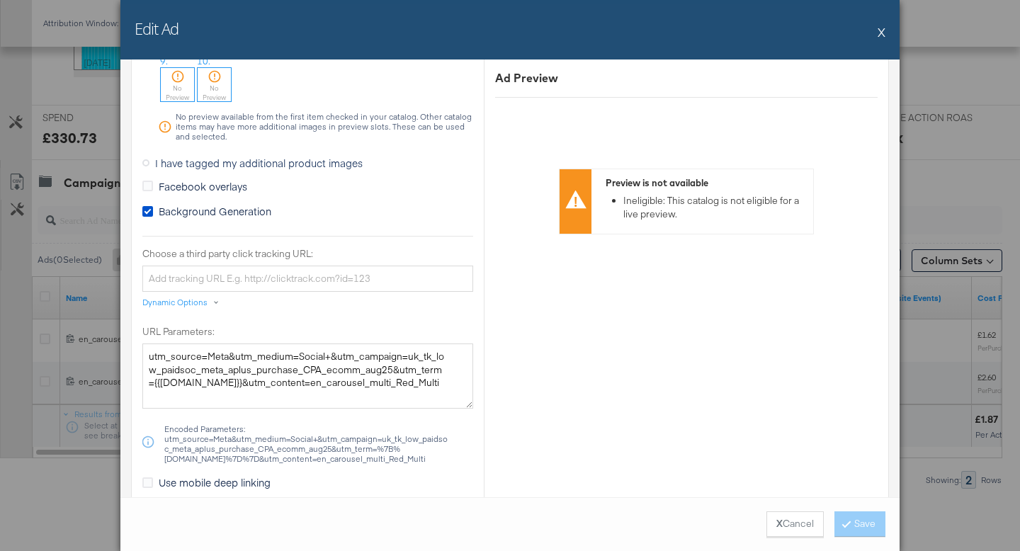
scroll to position [1395, 0]
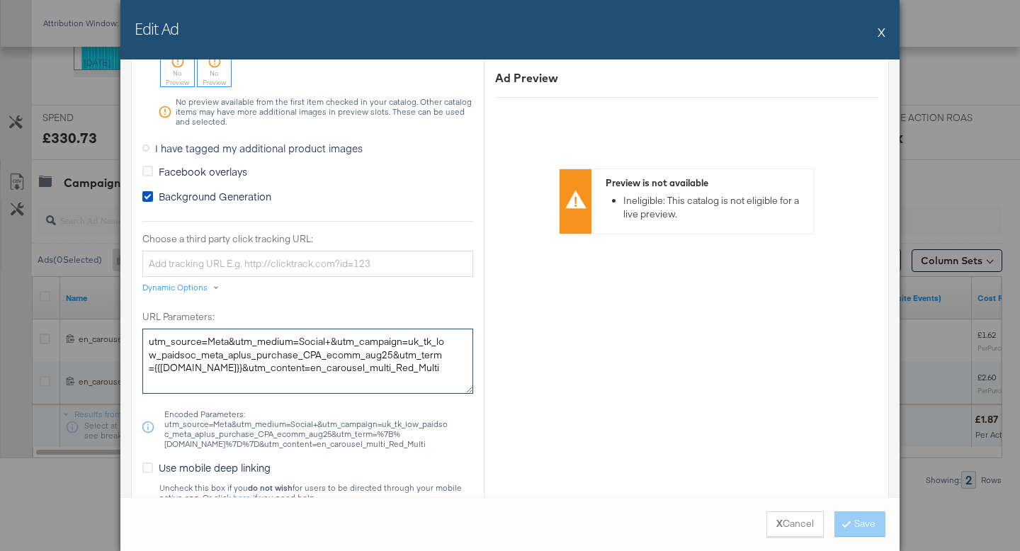
drag, startPoint x: 386, startPoint y: 362, endPoint x: 152, endPoint y: 329, distance: 236.7
click at [152, 329] on textarea "utm_source=Meta&utm_medium=Social+&utm_campaign=uk_tk_low_paidsoc_meta_aplus_pu…" at bounding box center [307, 361] width 331 height 65
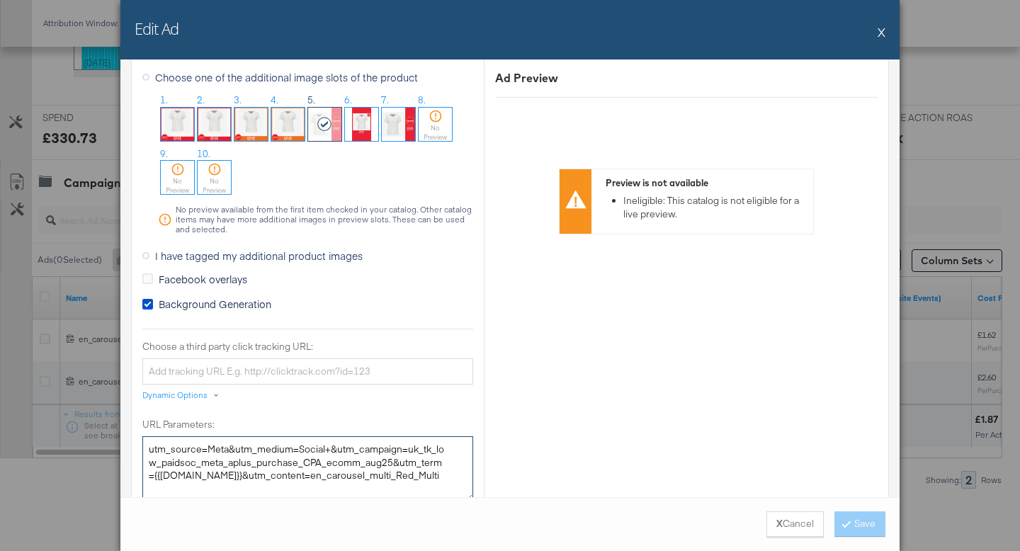
scroll to position [1065, 0]
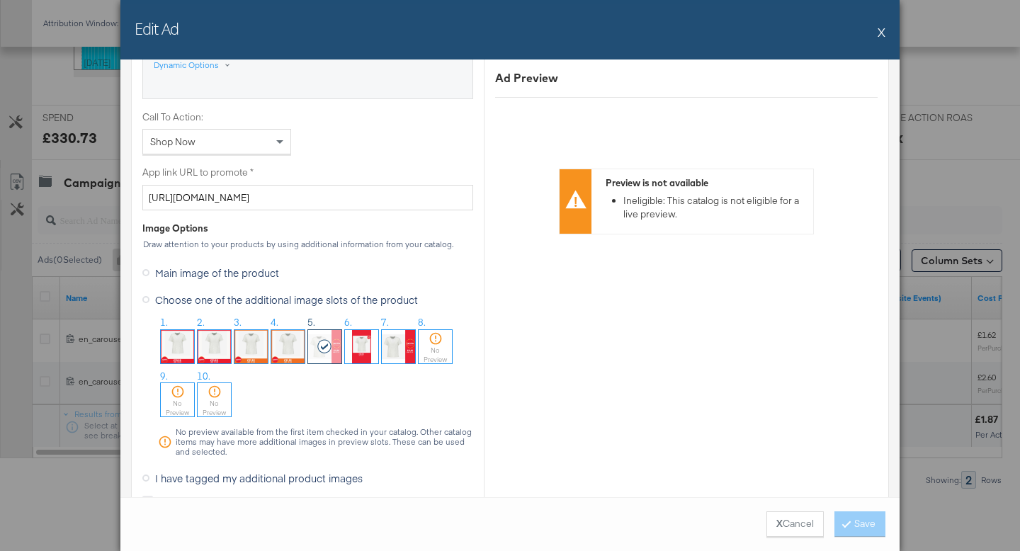
click at [881, 30] on button "X" at bounding box center [882, 32] width 8 height 28
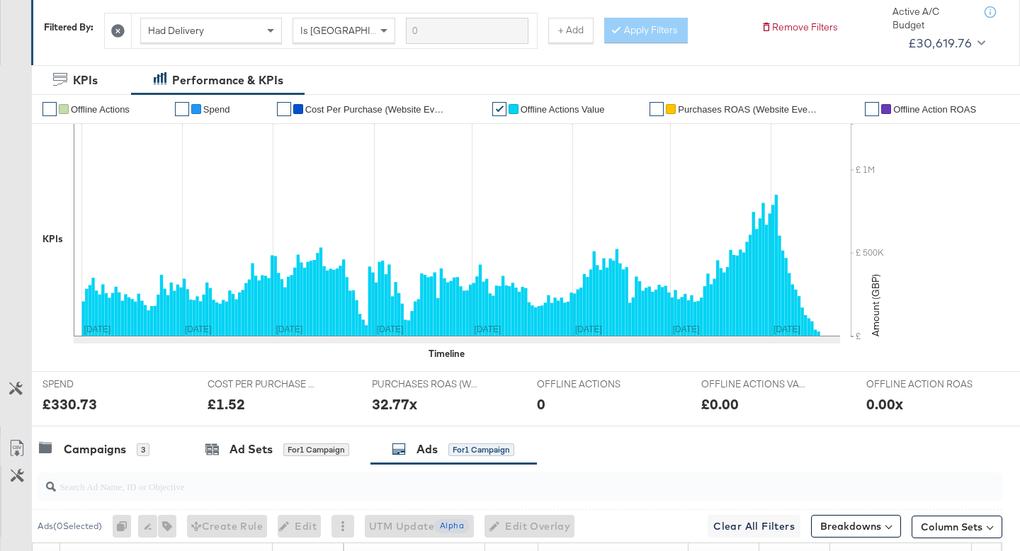
scroll to position [0, 0]
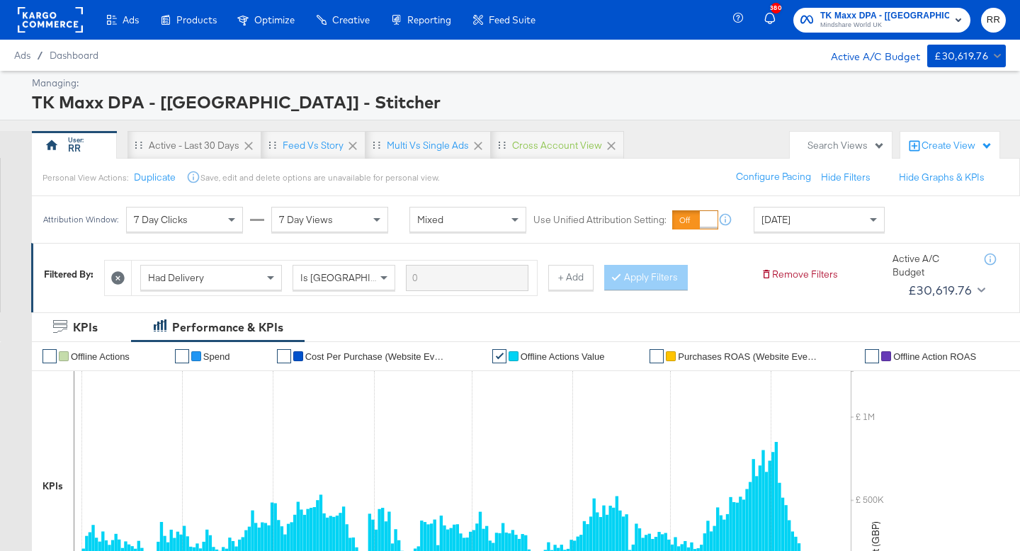
click at [37, 18] on rect at bounding box center [50, 20] width 65 height 26
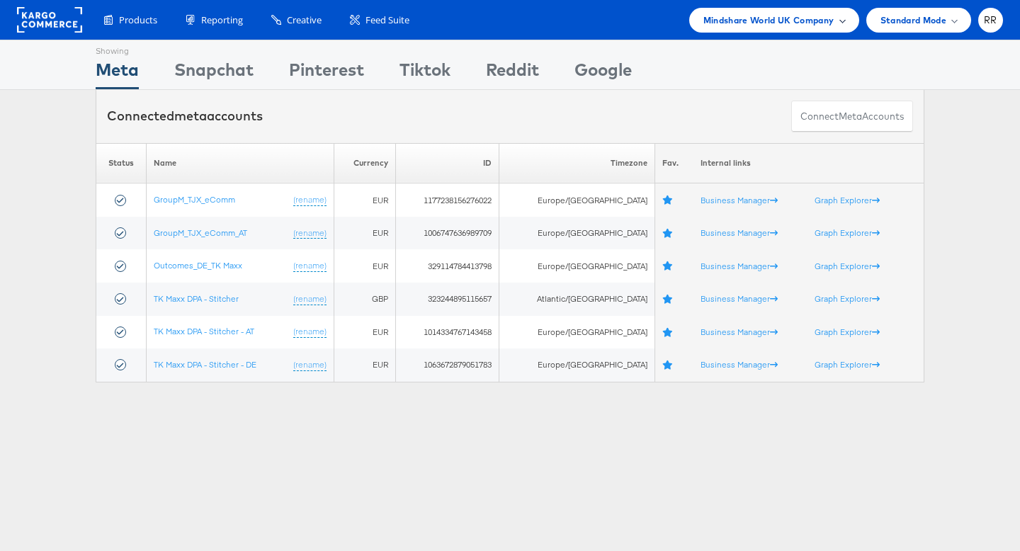
click at [785, 26] on span "Mindshare World UK Company" at bounding box center [768, 20] width 131 height 15
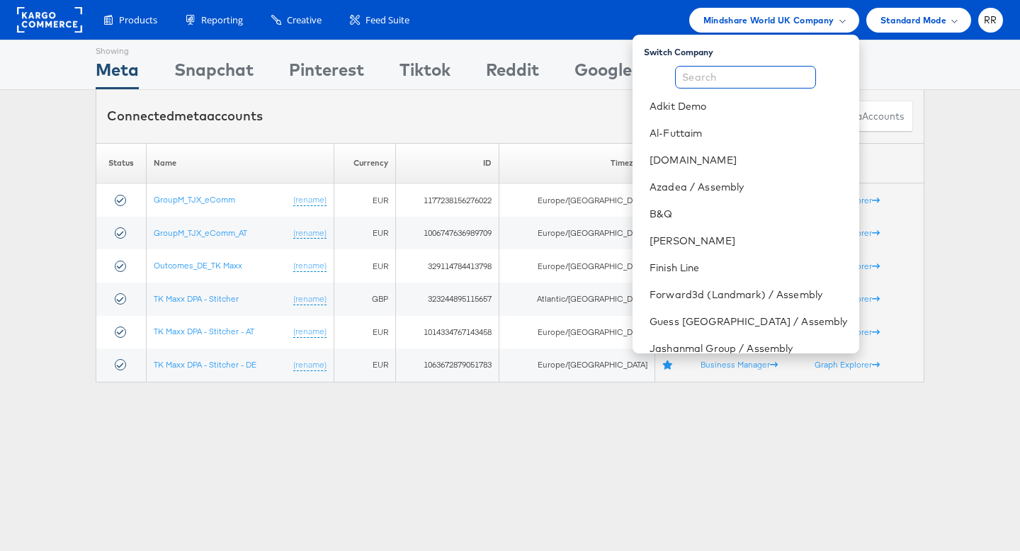
click at [759, 72] on input "text" at bounding box center [745, 77] width 141 height 23
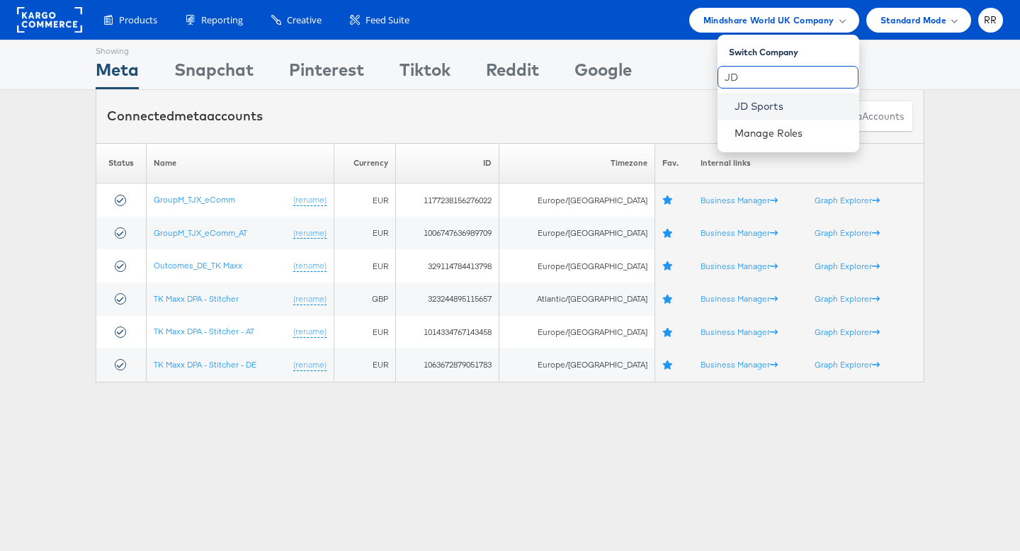
type input "JD"
click at [762, 108] on link "JD Sports" at bounding box center [791, 106] width 113 height 14
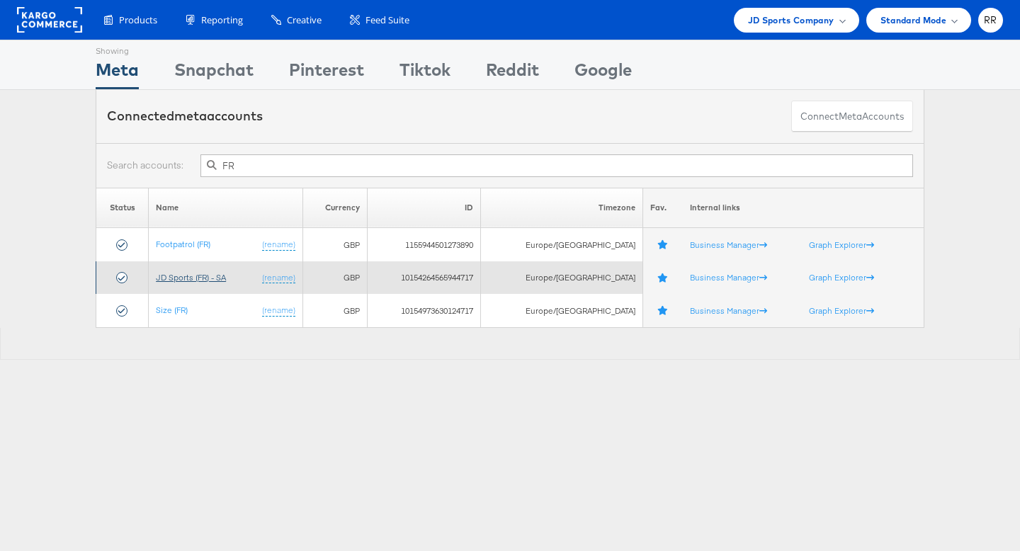
type input "FR"
click at [188, 276] on link "JD Sports (FR) - SA" at bounding box center [191, 277] width 70 height 11
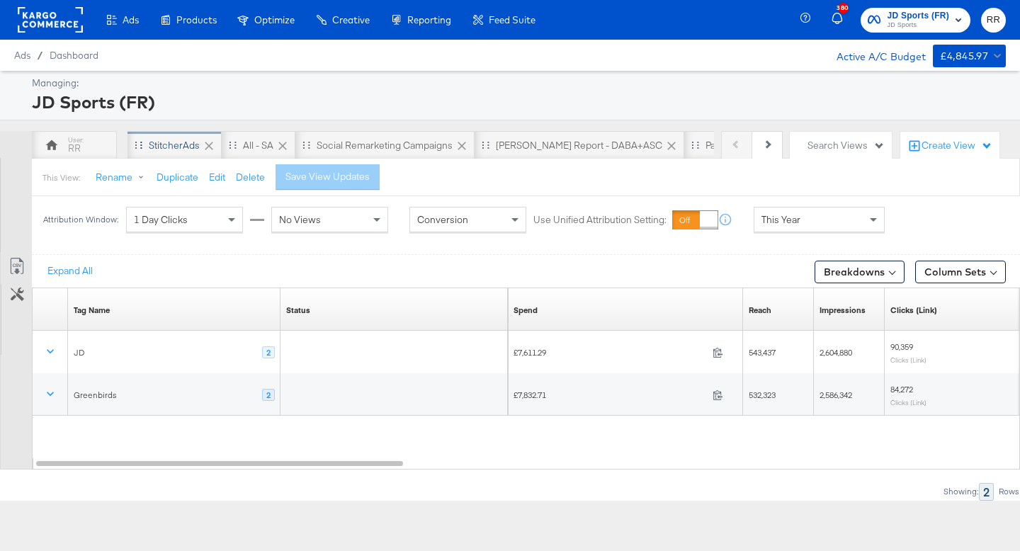
click at [158, 146] on div "StitcherAds" at bounding box center [174, 145] width 51 height 13
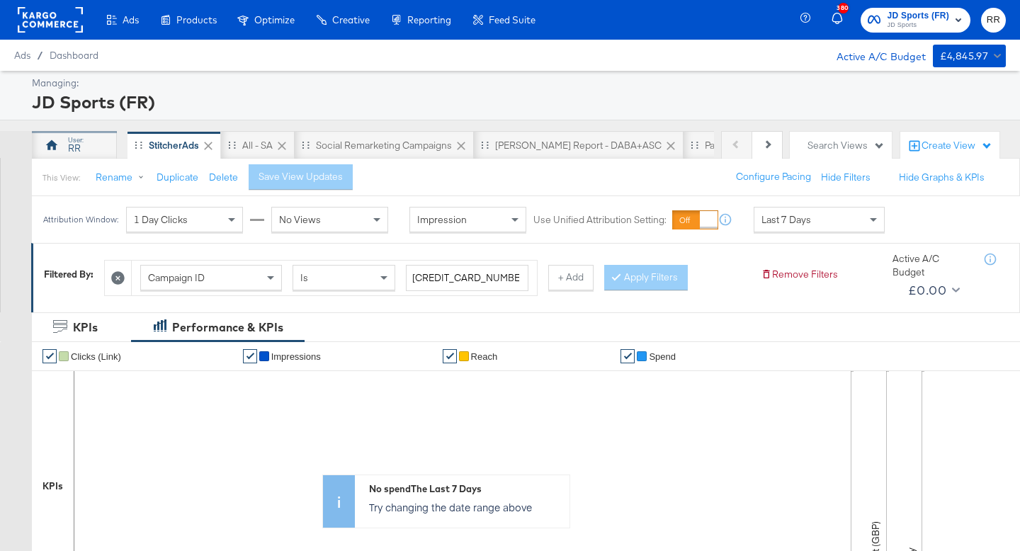
click at [79, 142] on div "RR" at bounding box center [74, 148] width 13 height 13
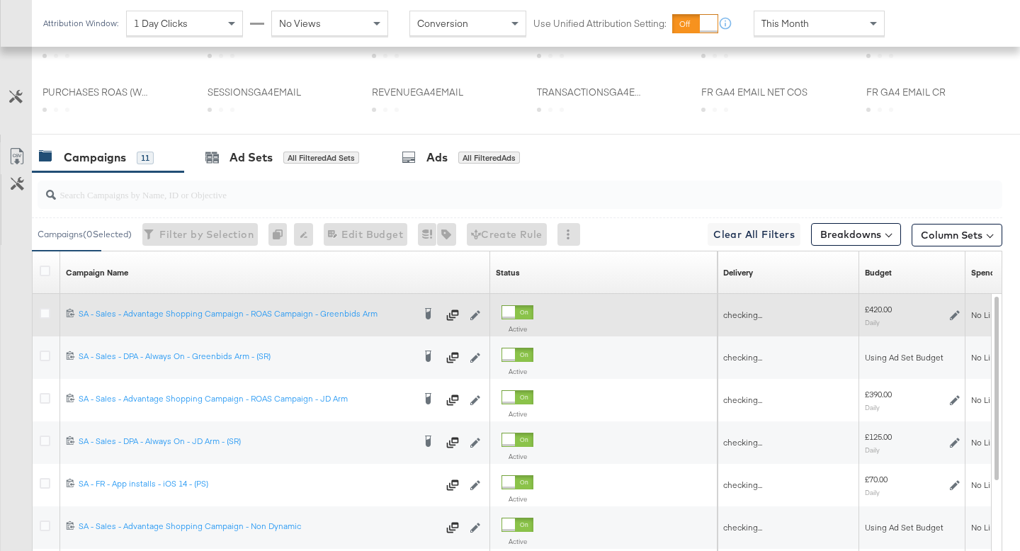
scroll to position [516, 0]
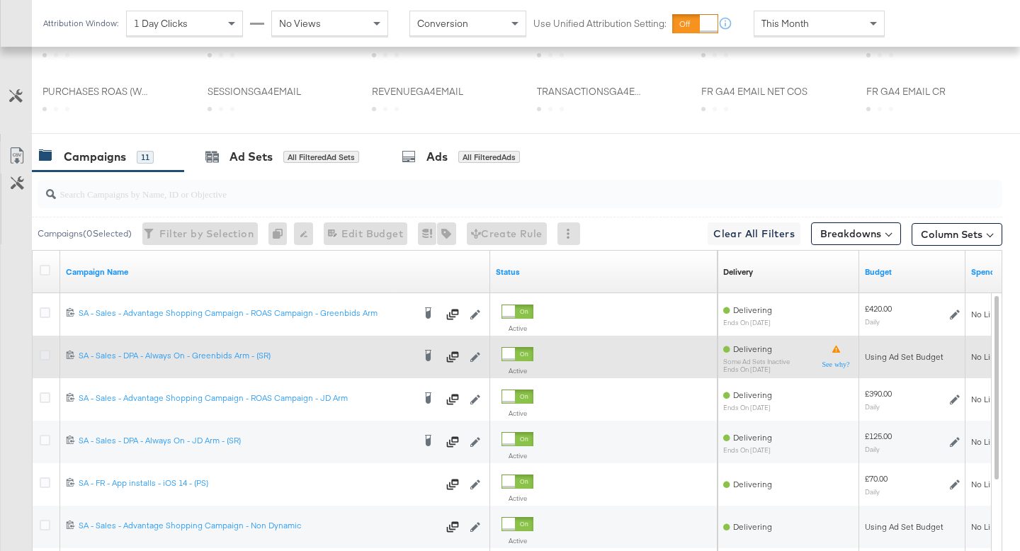
click at [46, 352] on icon at bounding box center [45, 355] width 11 height 11
click at [0, 0] on input "checkbox" at bounding box center [0, 0] width 0 height 0
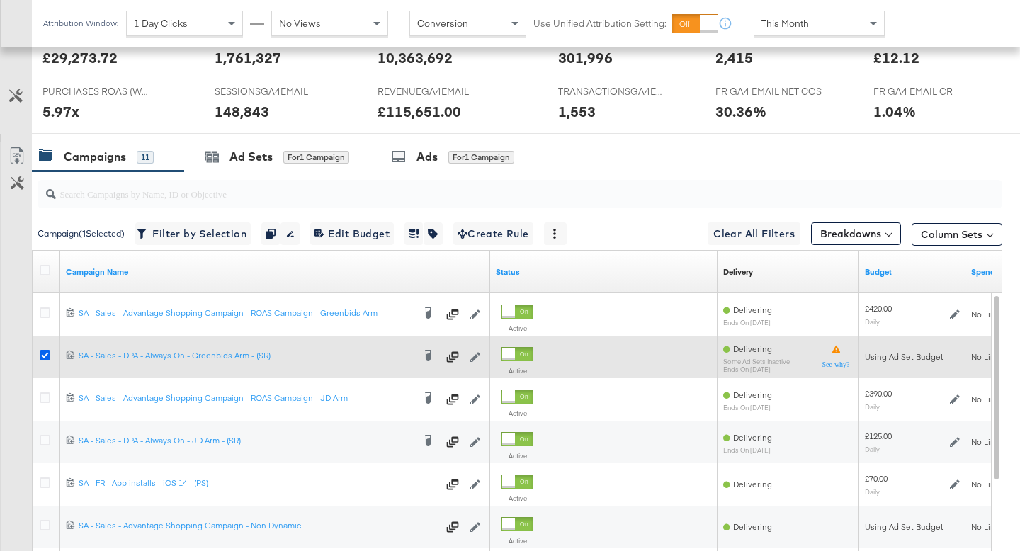
click at [46, 352] on icon at bounding box center [45, 355] width 11 height 11
click at [0, 0] on input "checkbox" at bounding box center [0, 0] width 0 height 0
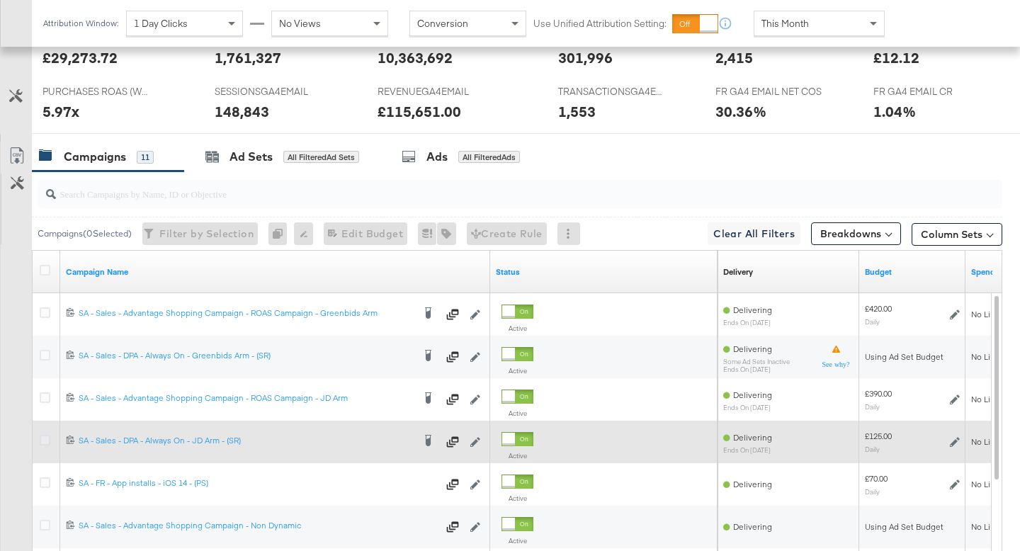
click at [46, 439] on icon at bounding box center [45, 440] width 11 height 11
click at [0, 0] on input "checkbox" at bounding box center [0, 0] width 0 height 0
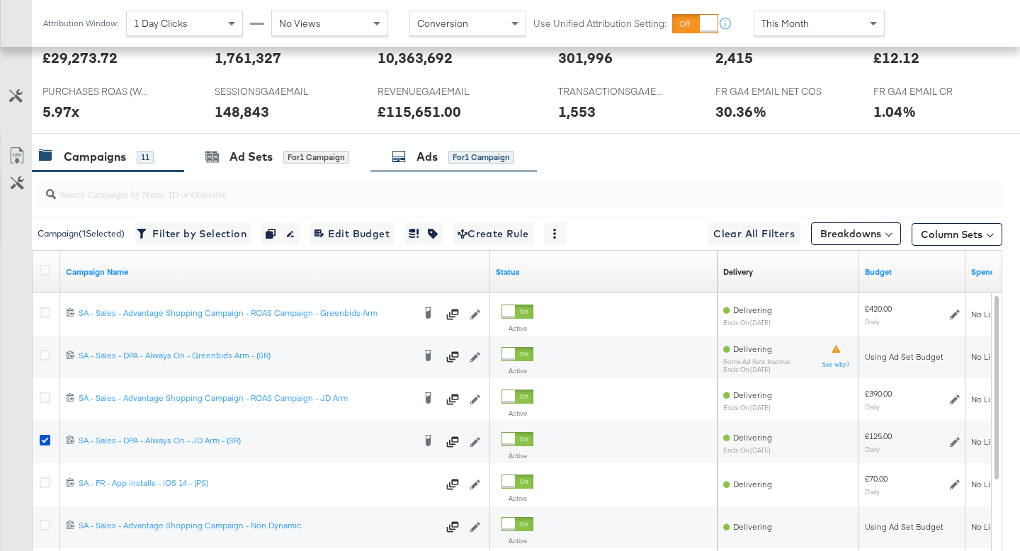
click at [446, 165] on div "Ads for 1 Campaign" at bounding box center [453, 157] width 166 height 30
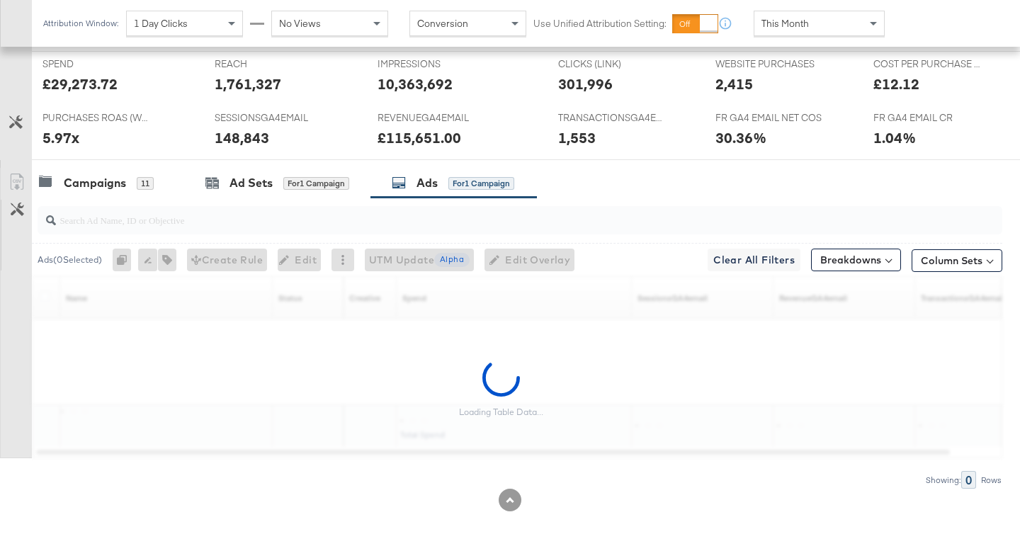
scroll to position [654, 0]
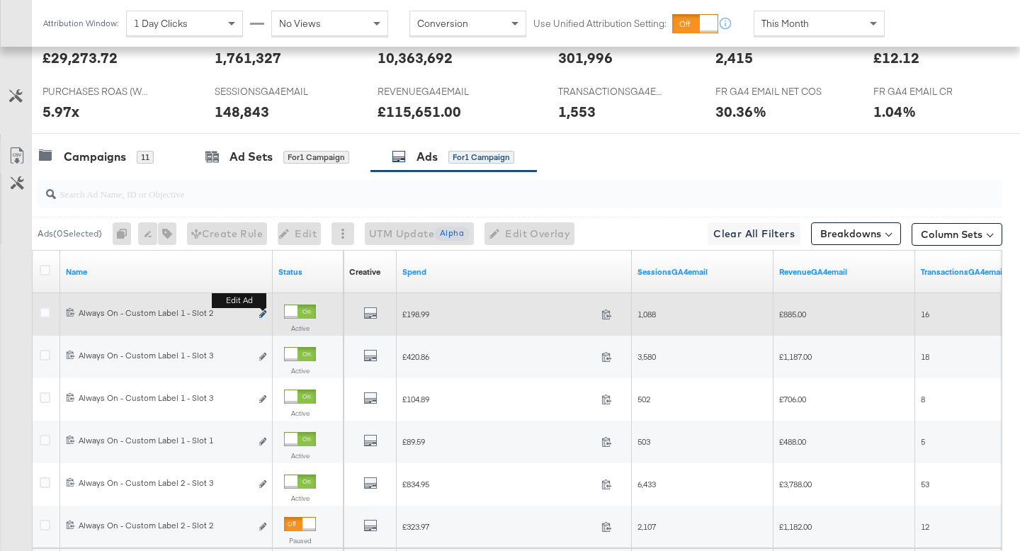
click at [263, 314] on icon "link" at bounding box center [262, 314] width 7 height 8
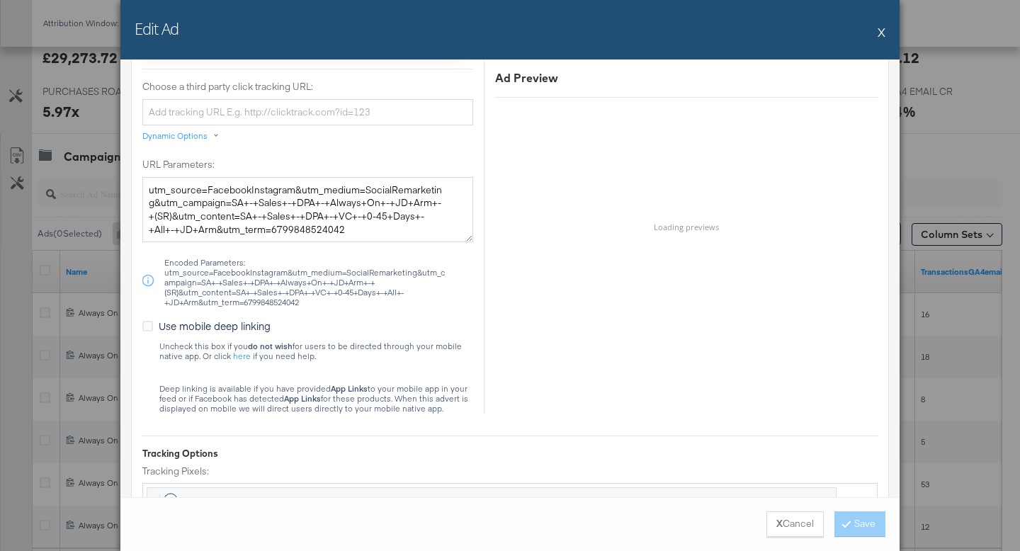
scroll to position [1670, 0]
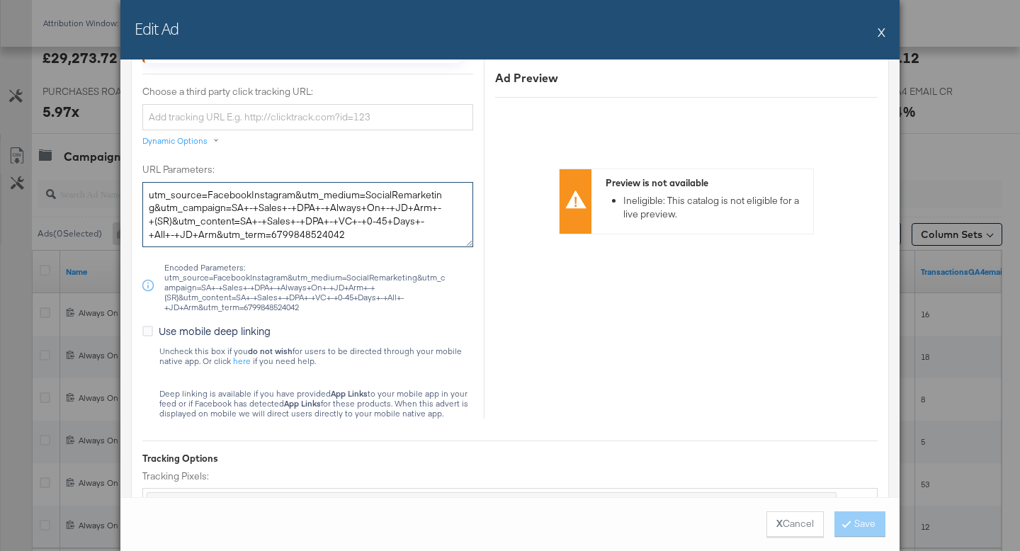
drag, startPoint x: 334, startPoint y: 236, endPoint x: 137, endPoint y: 196, distance: 201.6
click at [878, 34] on button "X" at bounding box center [882, 32] width 8 height 28
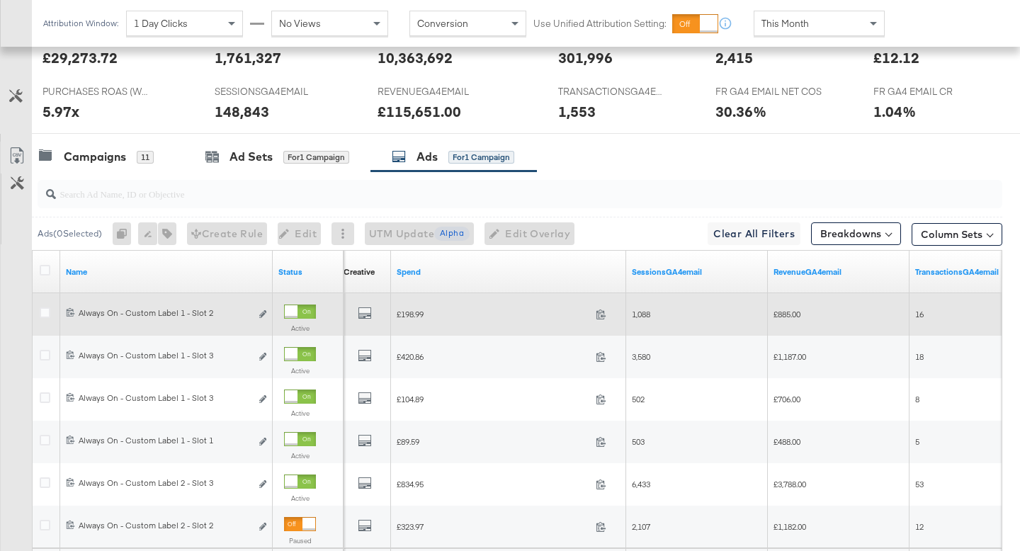
scroll to position [798, 0]
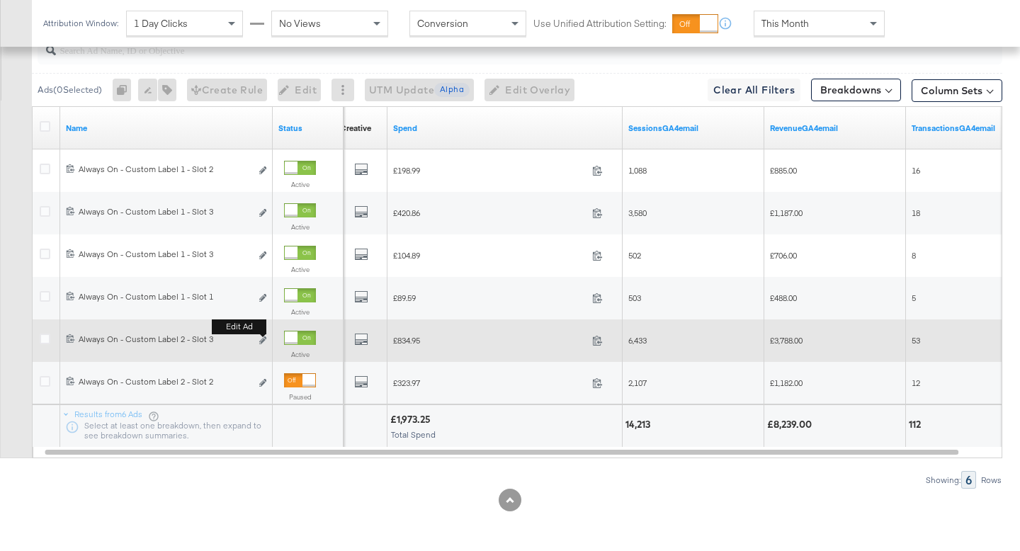
click at [263, 345] on button "Edit ad" at bounding box center [263, 341] width 9 height 15
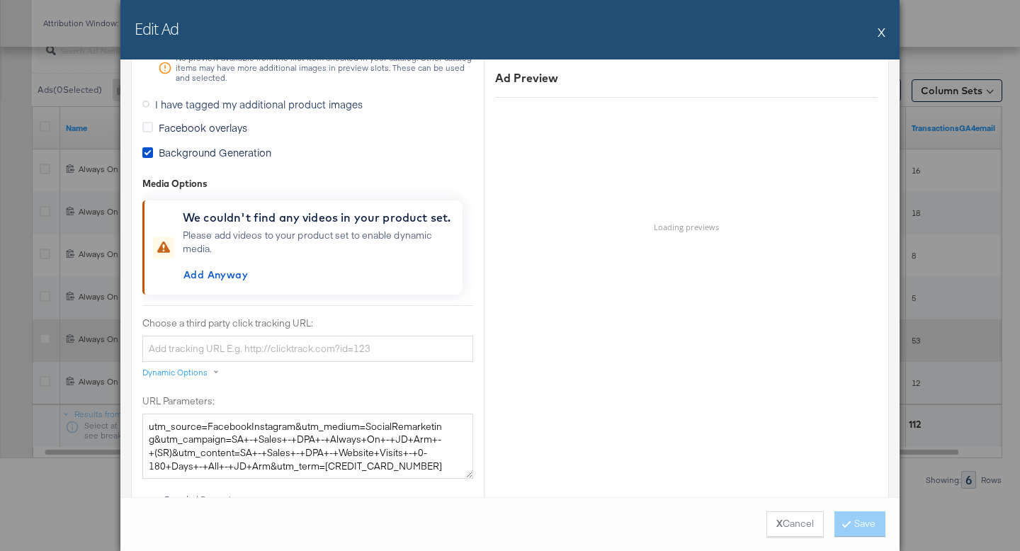
scroll to position [1447, 0]
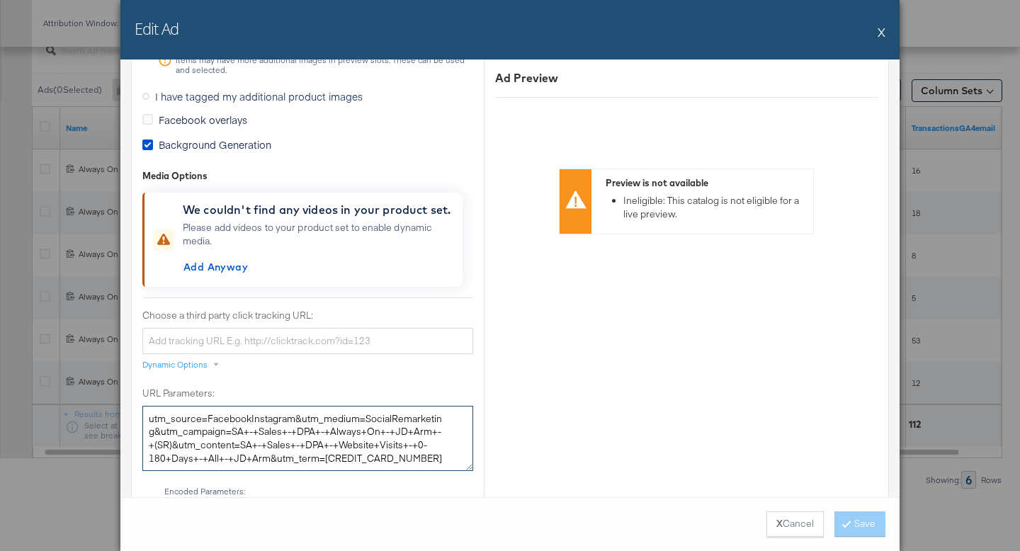
drag, startPoint x: 409, startPoint y: 447, endPoint x: 243, endPoint y: 424, distance: 167.3
click at [243, 424] on textarea "utm_source=FacebookInstagram&utm_medium=SocialRemarketing&utm_campaign=SA+-+Sal…" at bounding box center [307, 438] width 331 height 65
click at [289, 443] on textarea "utm_source=FacebookInstagram&utm_medium=SocialRemarketing&utm_campaign=SA+-+Sal…" at bounding box center [307, 438] width 331 height 65
drag, startPoint x: 397, startPoint y: 456, endPoint x: 150, endPoint y: 414, distance: 250.7
click at [150, 414] on textarea "utm_source=FacebookInstagram&utm_medium=SocialRemarketing&utm_campaign=SA+-+Sal…" at bounding box center [307, 438] width 331 height 65
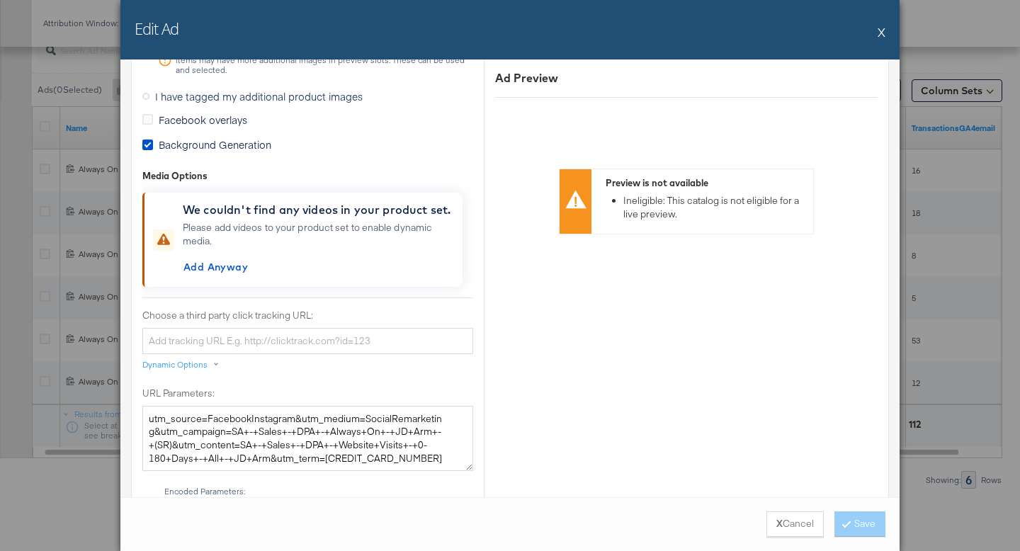
click at [881, 29] on button "X" at bounding box center [882, 32] width 8 height 28
